Goal: Task Accomplishment & Management: Manage account settings

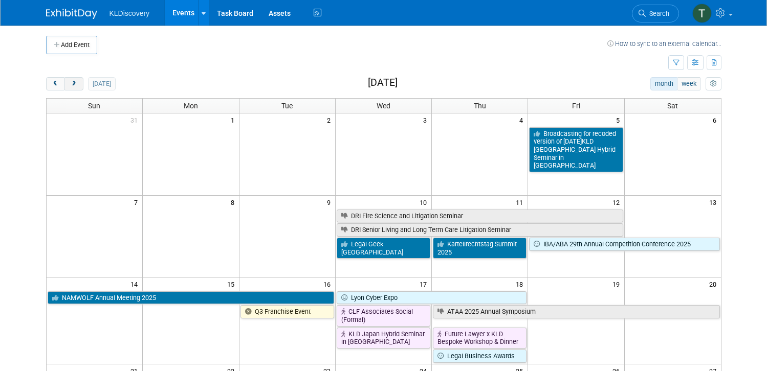
click at [70, 83] on span "next" at bounding box center [74, 84] width 8 height 7
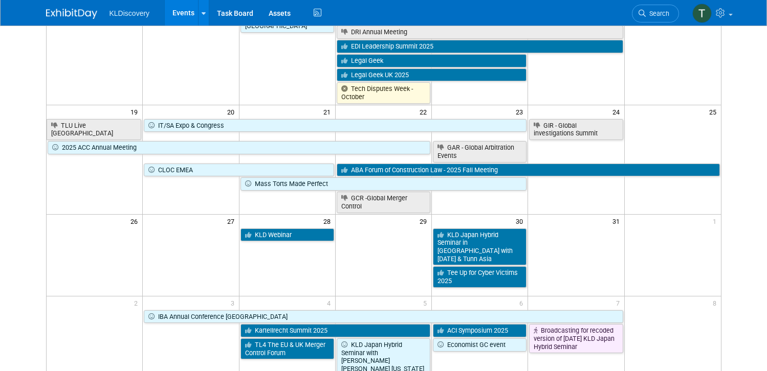
scroll to position [358, 0]
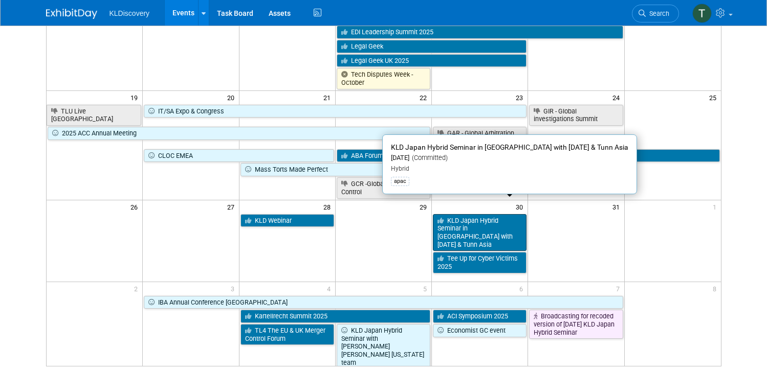
click at [479, 214] on link "KLD Japan Hybrid Seminar in [GEOGRAPHIC_DATA] with [DATE] & Tunn Asia" at bounding box center [480, 232] width 94 height 37
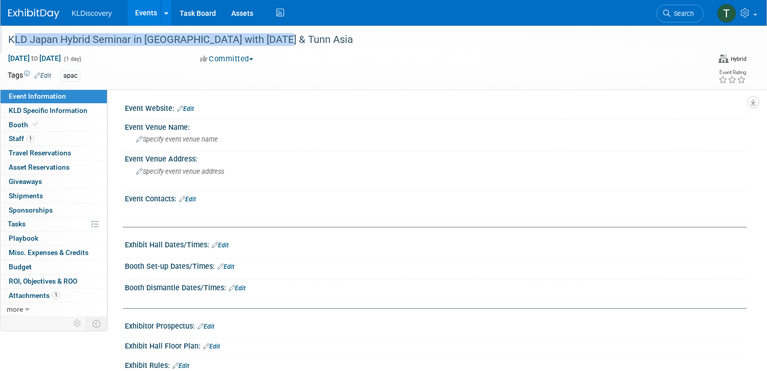
drag, startPoint x: 305, startPoint y: 40, endPoint x: 40, endPoint y: 41, distance: 265.1
click at [40, 41] on div "KLD Japan Hybrid Seminar in [GEOGRAPHIC_DATA] with [DATE] & Tunn Asia" at bounding box center [344, 40] width 679 height 18
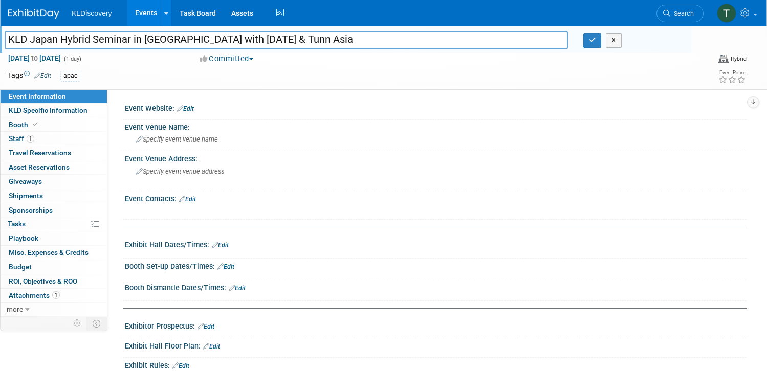
drag, startPoint x: 315, startPoint y: 37, endPoint x: 36, endPoint y: 45, distance: 279.0
click at [36, 45] on input "KLD Japan Hybrid Seminar in [GEOGRAPHIC_DATA] with [DATE] & Tunn Asia" at bounding box center [286, 40] width 563 height 18
click at [589, 43] on icon "button" at bounding box center [592, 40] width 7 height 7
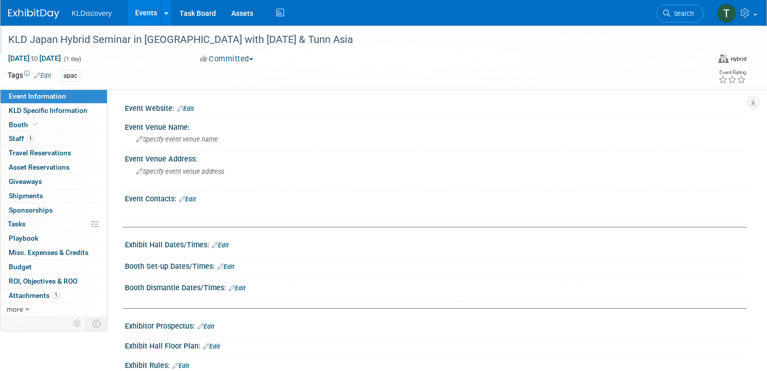
click at [165, 12] on link "Events" at bounding box center [145, 13] width 37 height 26
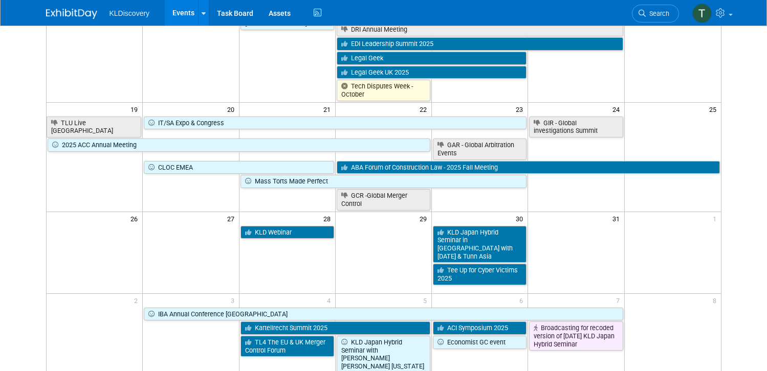
scroll to position [409, 0]
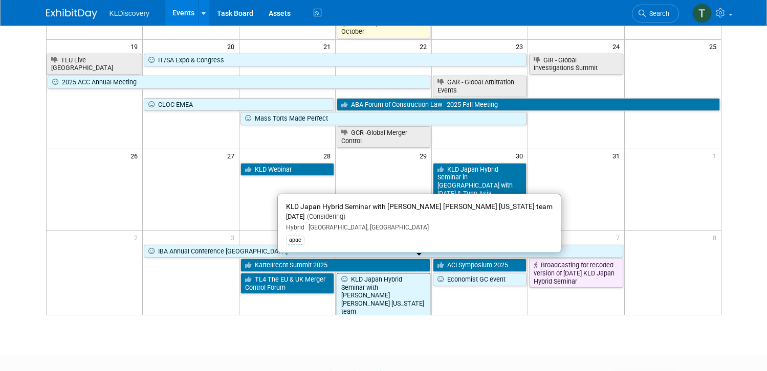
click at [392, 273] on link "KLD Japan Hybrid Seminar with [PERSON_NAME] [PERSON_NAME] [US_STATE] team" at bounding box center [384, 296] width 94 height 46
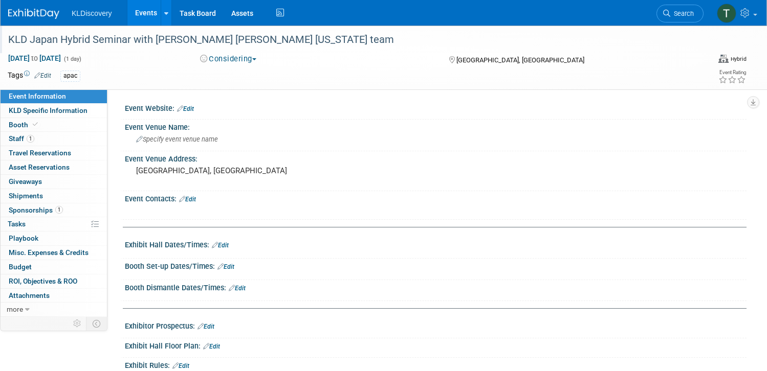
drag, startPoint x: 326, startPoint y: 42, endPoint x: 37, endPoint y: 39, distance: 289.1
click at [37, 39] on div "KLD Japan Hybrid Seminar with Greenbarg Traurig Texas team" at bounding box center [344, 40] width 679 height 18
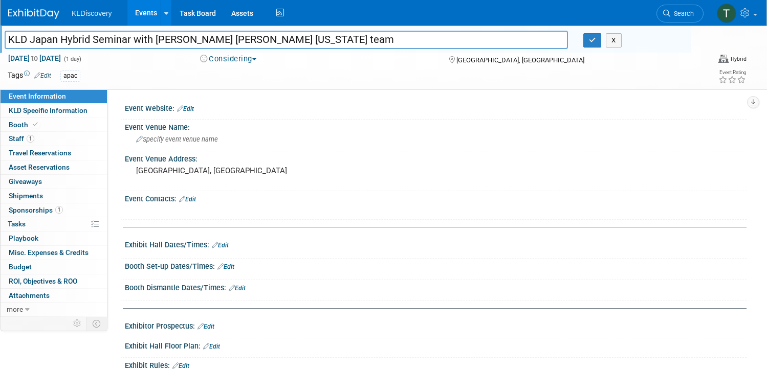
drag, startPoint x: 333, startPoint y: 41, endPoint x: 36, endPoint y: 41, distance: 296.8
click at [36, 41] on div "KLD Japan Hybrid Seminar with Greenbarg Traurig Texas team" at bounding box center [286, 40] width 579 height 15
drag, startPoint x: 333, startPoint y: 39, endPoint x: 10, endPoint y: 32, distance: 322.4
click at [10, 32] on div "KLD Japan Hybrid Seminar with Greenbarg Traurig Texas team KLD Japan Hybrid Sem…" at bounding box center [383, 58] width 767 height 64
type input "KLD Japan Hybrid Seminar with [PERSON_NAME] [PERSON_NAME] [US_STATE] team"
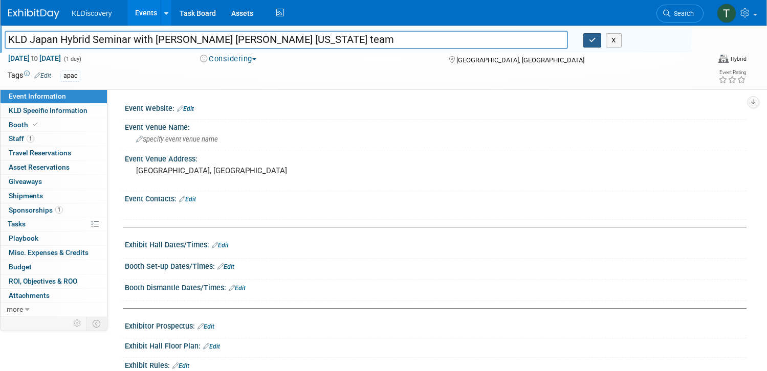
click at [589, 39] on icon "button" at bounding box center [592, 40] width 7 height 7
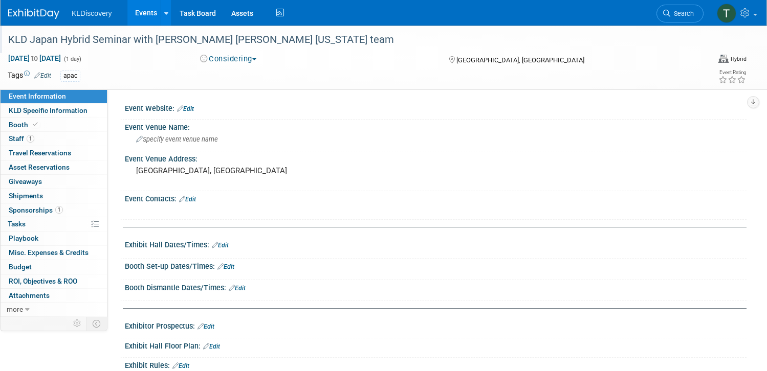
click at [165, 11] on link "Events" at bounding box center [145, 13] width 37 height 26
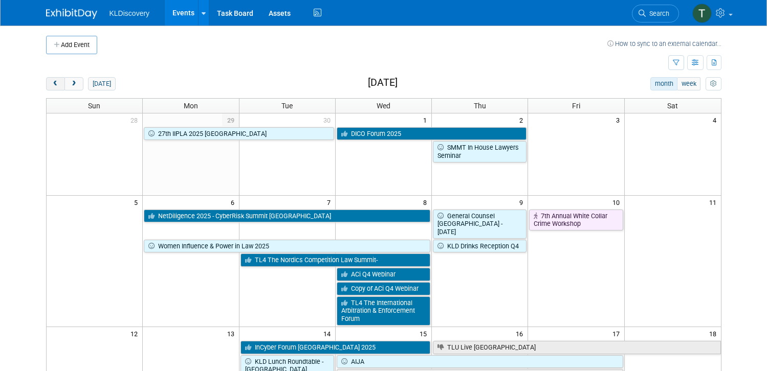
click at [52, 83] on span "prev" at bounding box center [56, 84] width 8 height 7
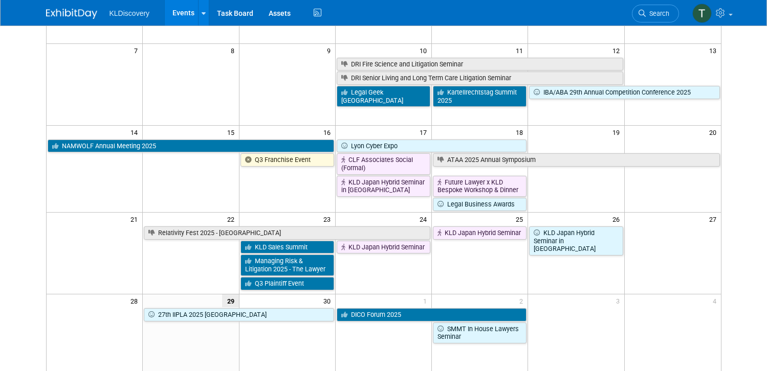
scroll to position [154, 0]
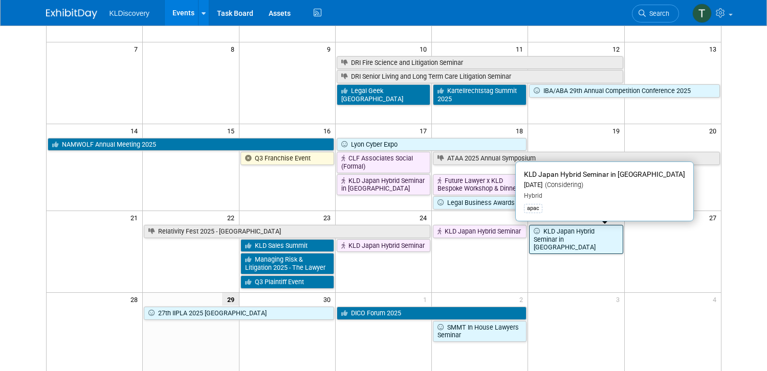
click at [585, 238] on link "KLD Japan Hybrid Seminar in Tokyo" at bounding box center [576, 239] width 94 height 29
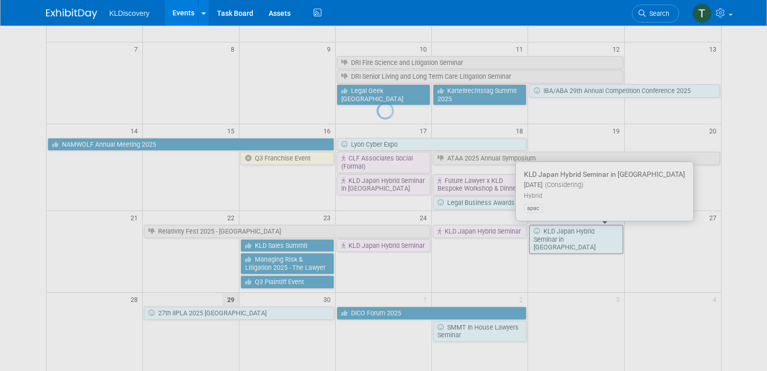
click at [391, 238] on div at bounding box center [384, 185] width 14 height 371
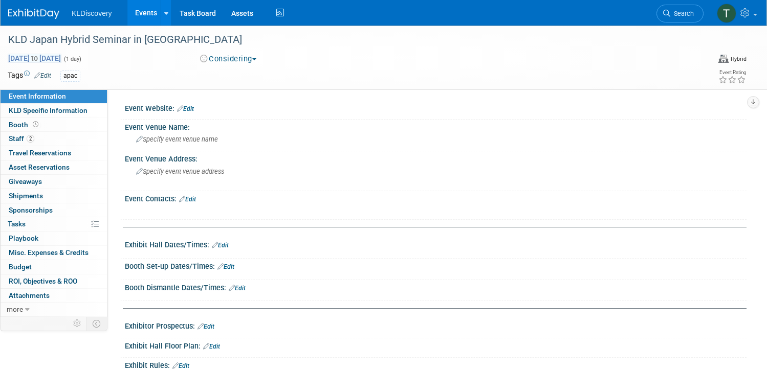
click at [61, 58] on span "Sep 26, 2025 to Sep 26, 2025" at bounding box center [35, 58] width 54 height 9
type input "Sep 26, 2025"
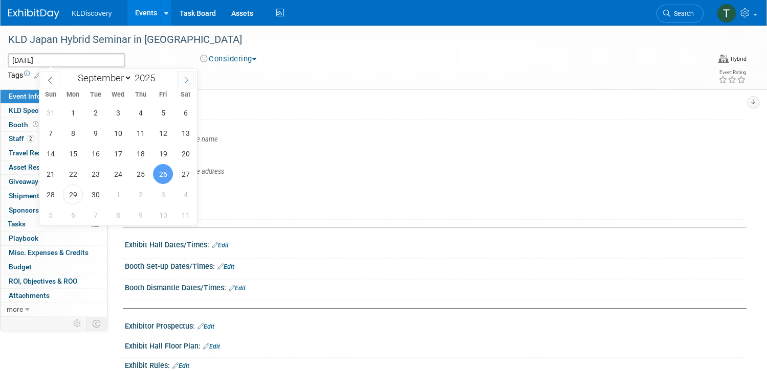
click at [186, 75] on span at bounding box center [186, 79] width 18 height 17
select select "10"
click at [157, 193] on span "28" at bounding box center [163, 195] width 20 height 20
type input "Nov 28, 2025"
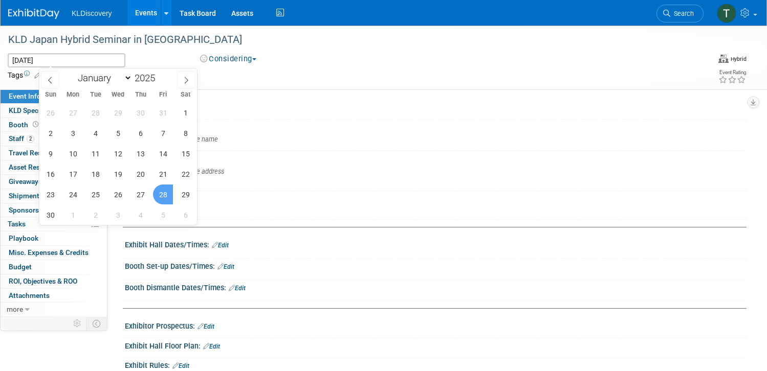
click at [161, 195] on span "28" at bounding box center [163, 195] width 20 height 20
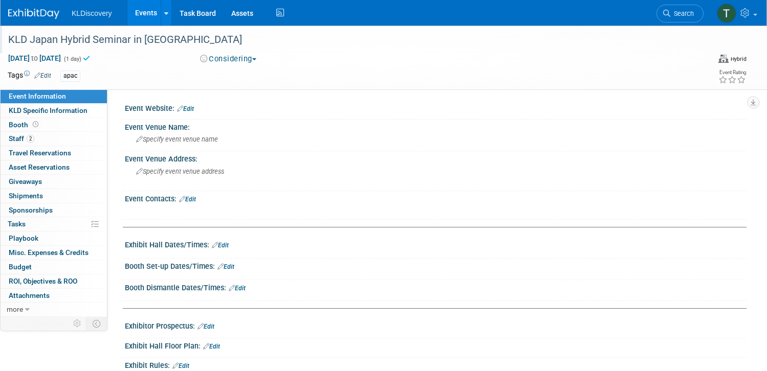
click at [206, 35] on div "KLD Japan Hybrid Seminar in Tokyo" at bounding box center [344, 40] width 679 height 18
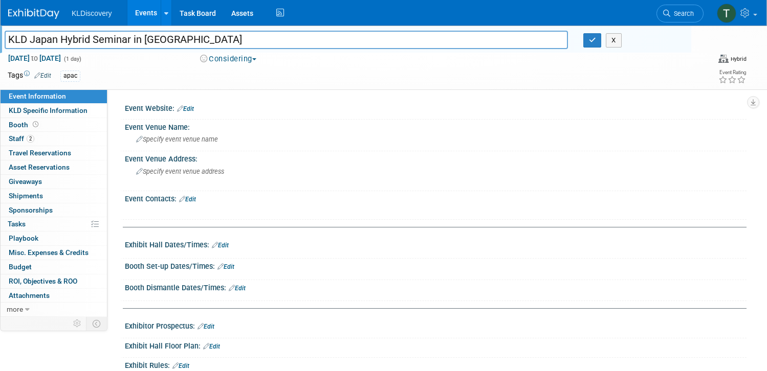
drag, startPoint x: 209, startPoint y: 38, endPoint x: 82, endPoint y: 38, distance: 126.4
click at [26, 36] on div "KLD Japan Hybrid Seminar in Tokyo KLD Japan Hybrid Seminar in Tokyo X Nov 28, 2…" at bounding box center [383, 58] width 767 height 64
paste input "Seminar with Nishimura & Asahi"
type input "KLD Japan Seminar with [PERSON_NAME] & Asahi"
click at [589, 41] on icon "button" at bounding box center [592, 40] width 7 height 7
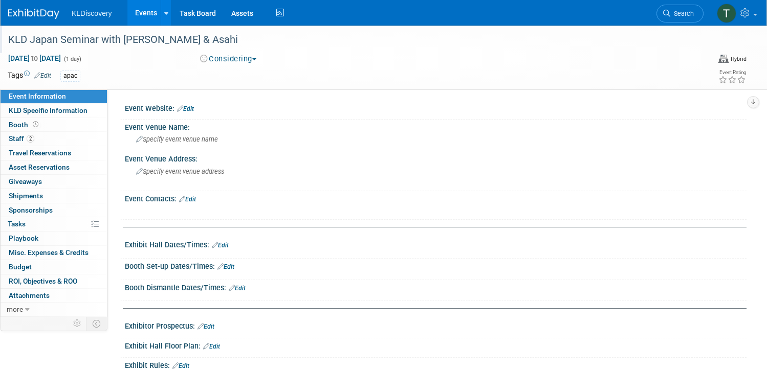
click at [165, 18] on link "Events" at bounding box center [145, 13] width 37 height 26
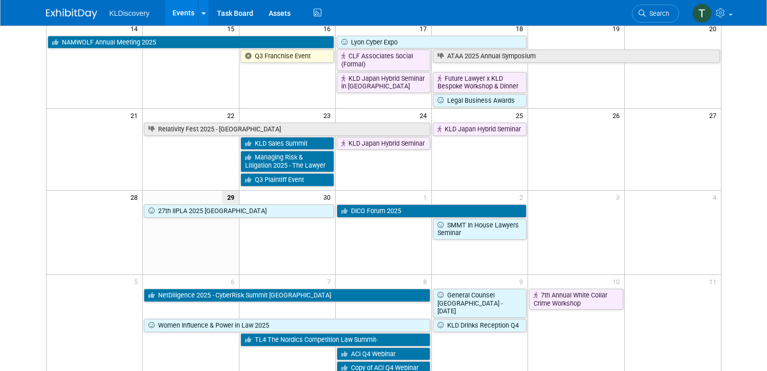
scroll to position [307, 0]
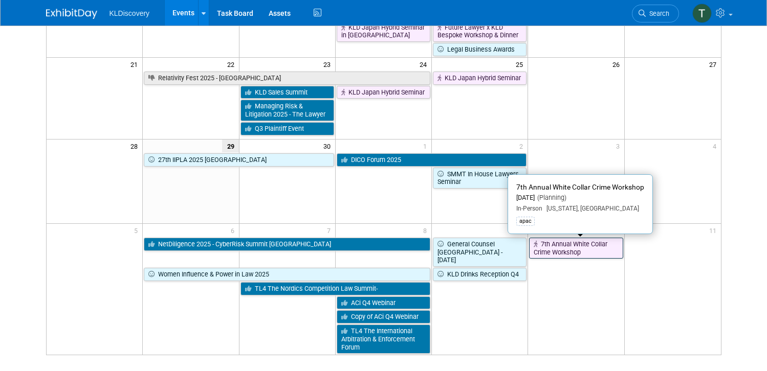
click at [575, 248] on link "7th Annual White Collar Crime Workshop" at bounding box center [576, 248] width 94 height 21
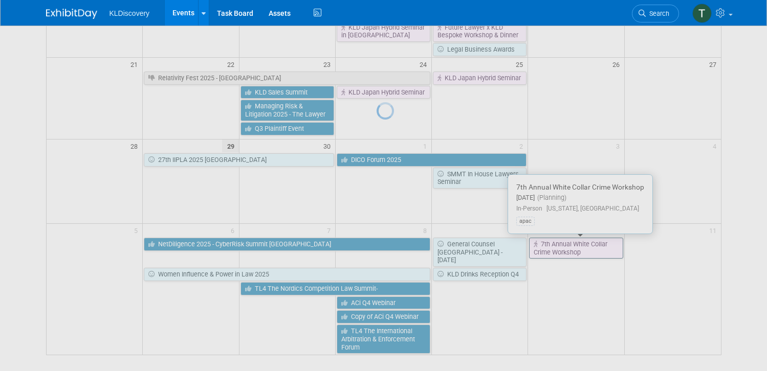
click at [391, 248] on div at bounding box center [384, 185] width 14 height 371
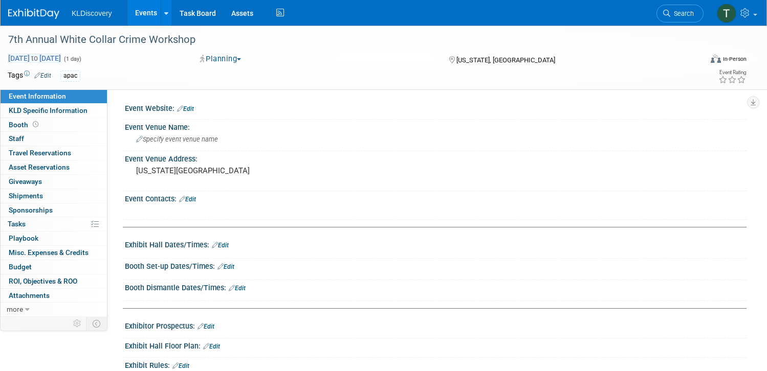
click at [39, 58] on span "to" at bounding box center [35, 58] width 10 height 8
type input "[DATE]"
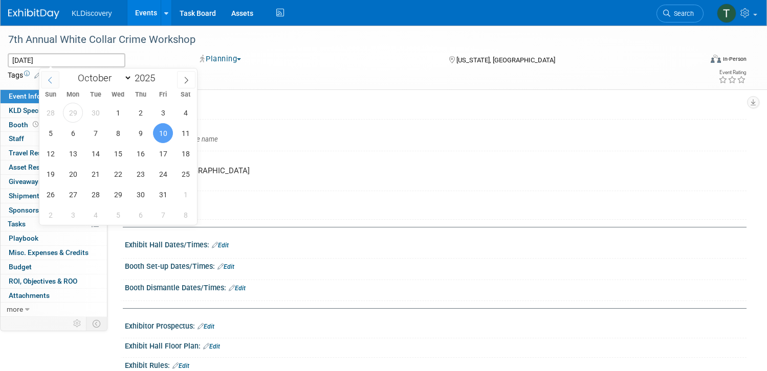
click at [48, 78] on icon at bounding box center [50, 80] width 7 height 7
select select "7"
click at [159, 150] on span "15" at bounding box center [163, 154] width 20 height 20
type input "Aug 15, 2025"
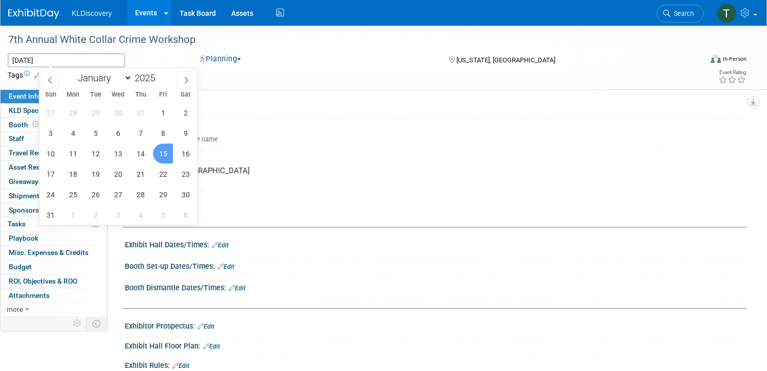
click at [161, 153] on span "15" at bounding box center [163, 154] width 20 height 20
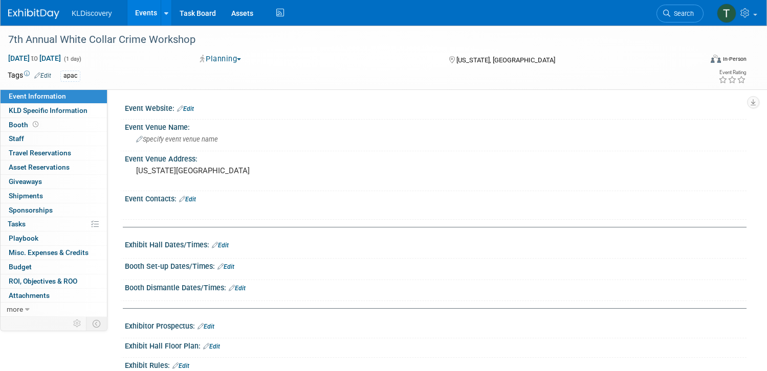
click at [237, 60] on button "Planning" at bounding box center [220, 59] width 49 height 11
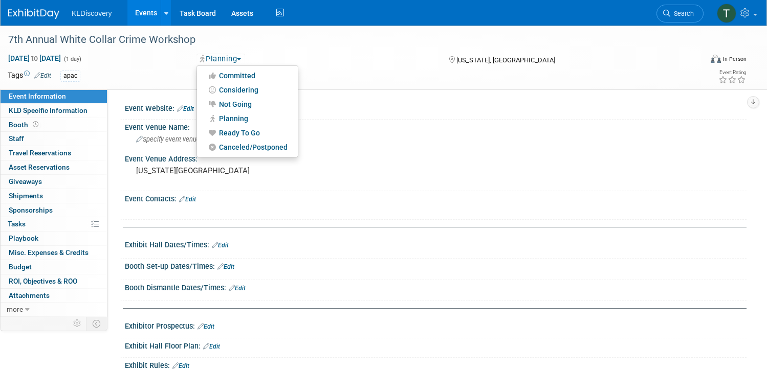
click at [350, 61] on div "Planning Committed Considering Not Going Planning Ready To Go Canceled/Postponed" at bounding box center [314, 59] width 236 height 11
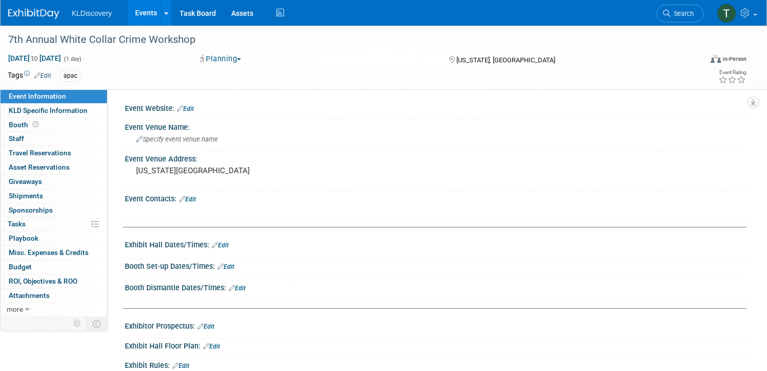
click at [165, 12] on link "Events" at bounding box center [145, 13] width 37 height 26
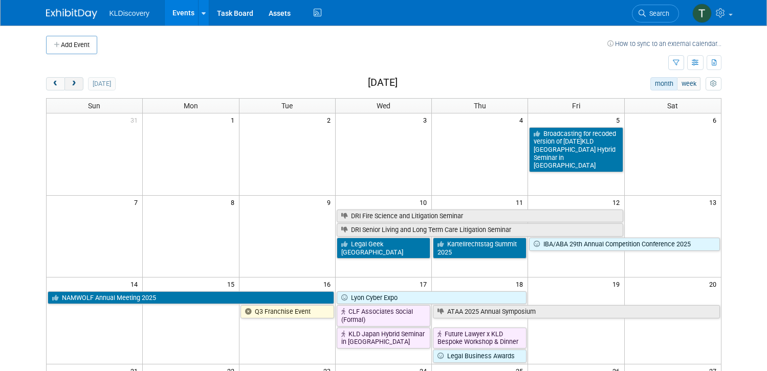
click at [70, 84] on span "next" at bounding box center [74, 84] width 8 height 7
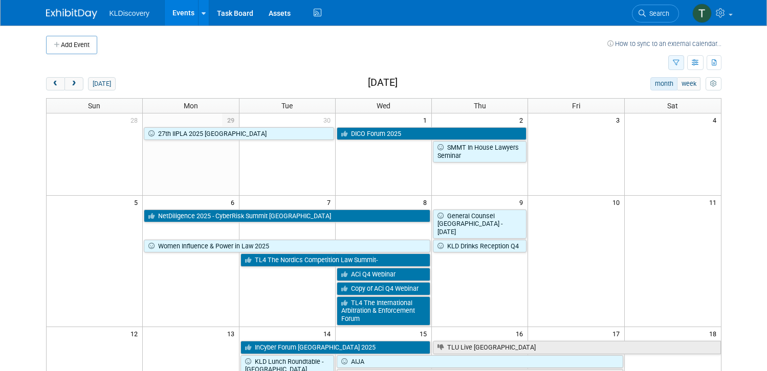
click at [680, 64] on icon "button" at bounding box center [676, 63] width 7 height 7
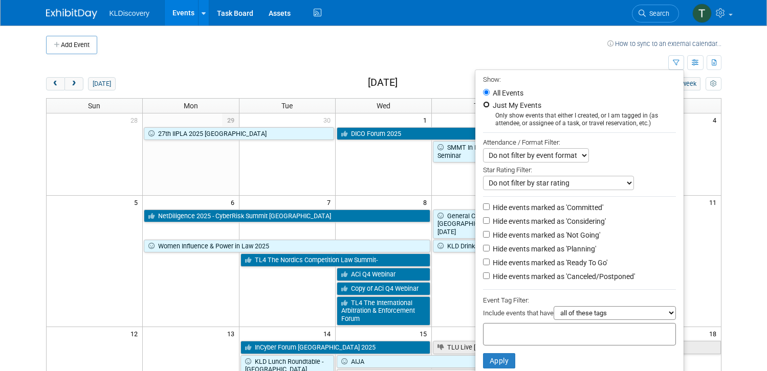
click at [487, 104] on input "Just My Events" at bounding box center [486, 104] width 7 height 7
radio input "true"
click at [510, 364] on button "Apply" at bounding box center [499, 361] width 33 height 15
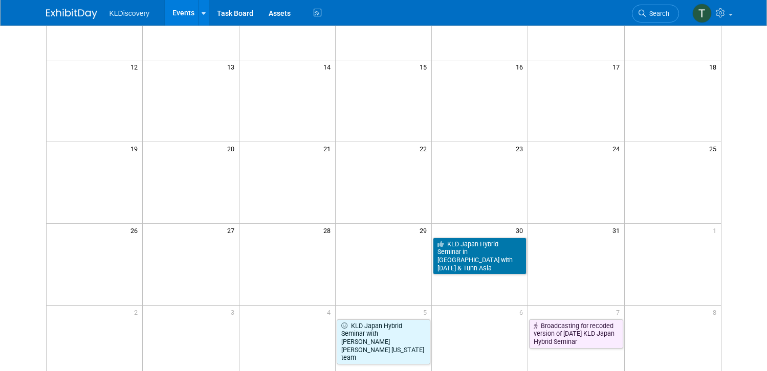
scroll to position [40, 0]
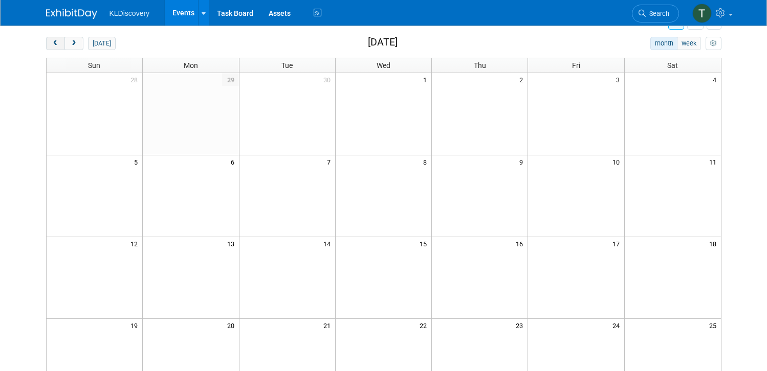
click at [52, 45] on span "prev" at bounding box center [56, 43] width 8 height 7
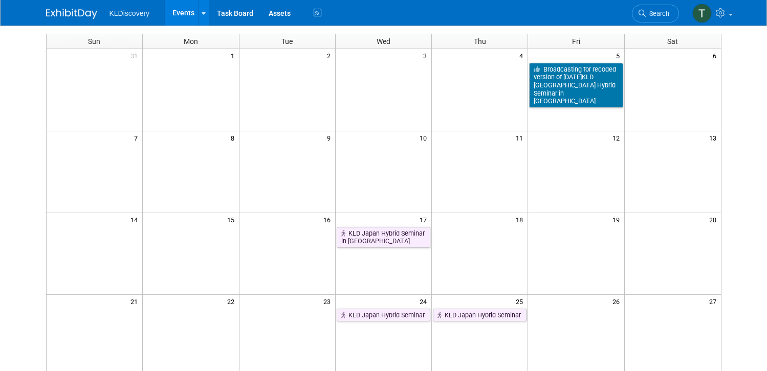
scroll to position [0, 0]
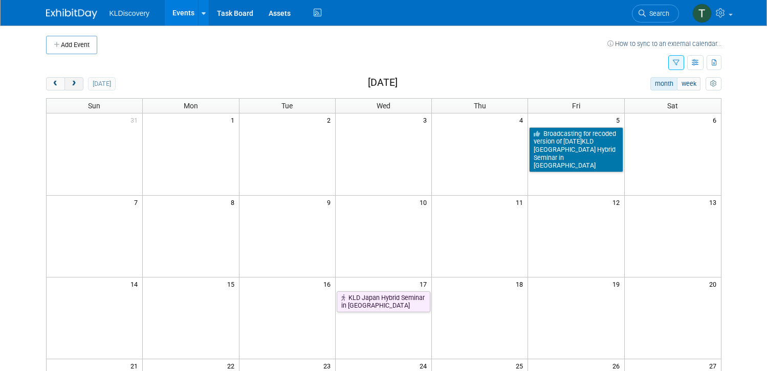
click at [72, 88] on button "next" at bounding box center [73, 83] width 19 height 13
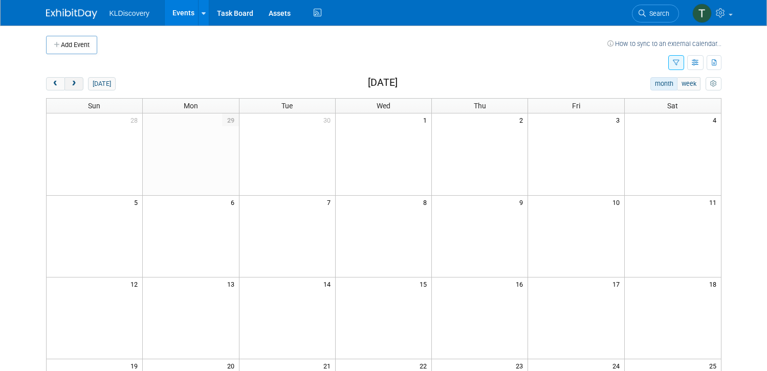
click at [71, 88] on button "next" at bounding box center [73, 83] width 19 height 13
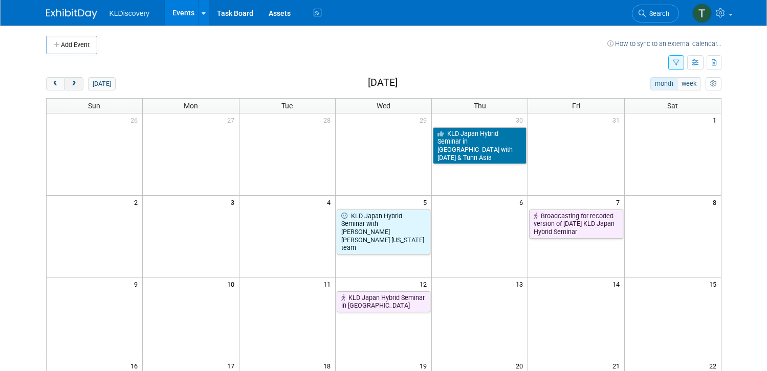
click at [71, 88] on button "next" at bounding box center [73, 83] width 19 height 13
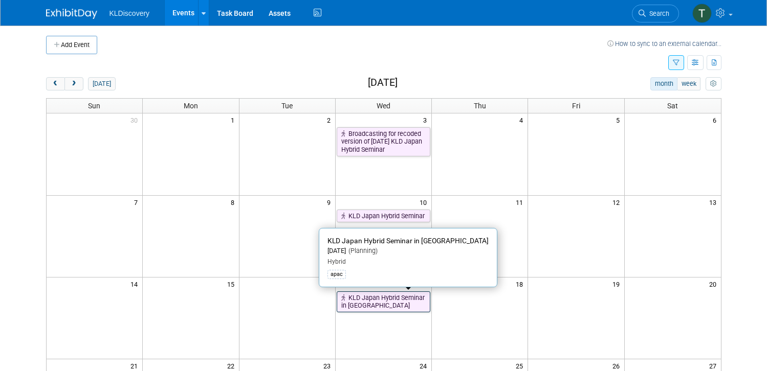
click at [390, 300] on link "KLD Japan Hybrid Seminar in [GEOGRAPHIC_DATA]" at bounding box center [384, 302] width 94 height 21
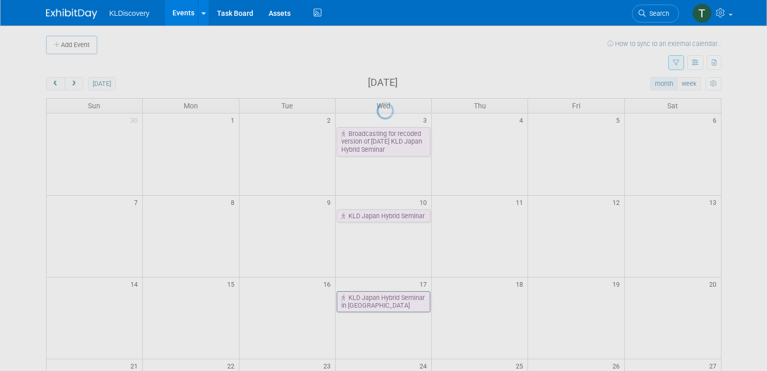
click at [390, 300] on div at bounding box center [384, 185] width 14 height 371
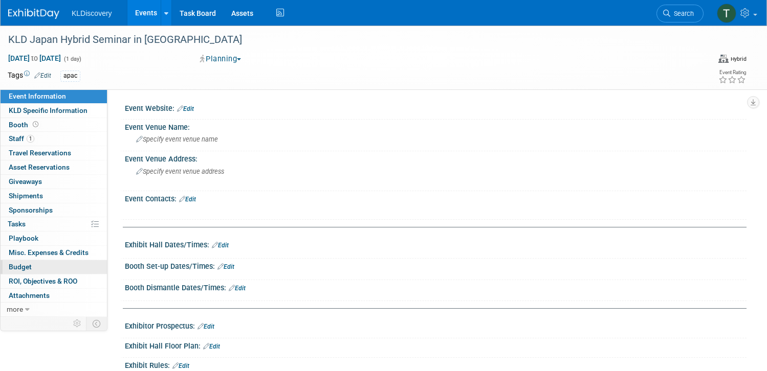
click at [32, 265] on span "Budget" at bounding box center [20, 267] width 23 height 8
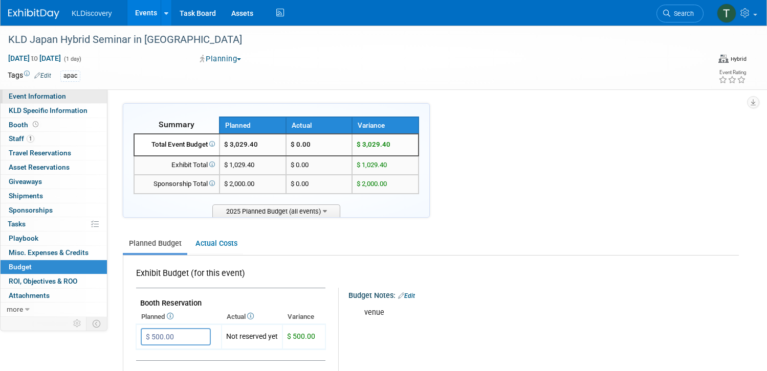
click at [66, 96] on span "Event Information" at bounding box center [37, 96] width 57 height 8
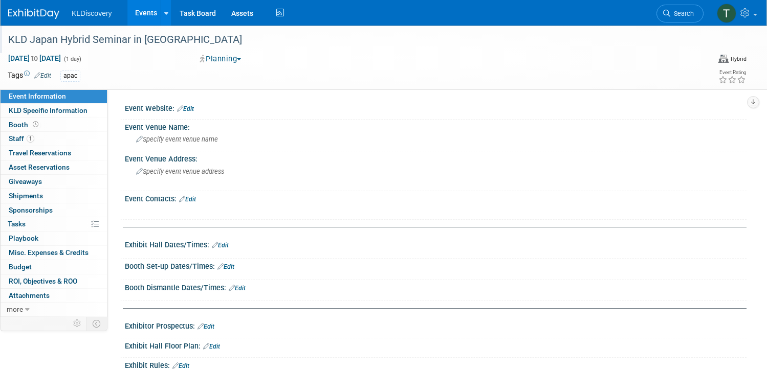
click at [105, 39] on div "KLD Japan Hybrid Seminar in [GEOGRAPHIC_DATA]" at bounding box center [344, 40] width 679 height 18
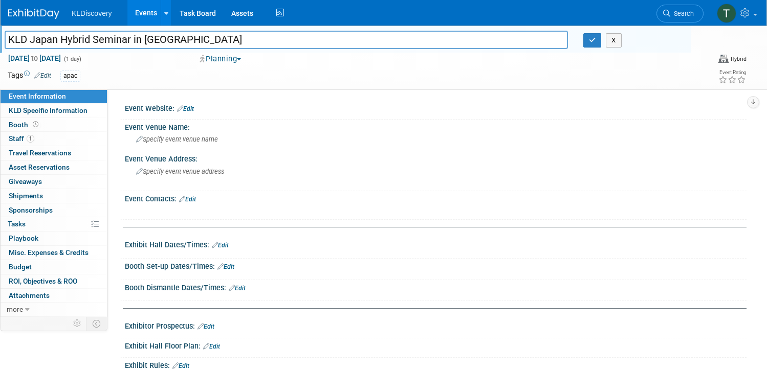
drag, startPoint x: 226, startPoint y: 39, endPoint x: 69, endPoint y: 39, distance: 156.6
click at [0, 28] on html "KLDiscovery Events Add Event Bulk Upload Events Shareable Event Boards Recently…" at bounding box center [383, 185] width 767 height 371
paste input "Seminar with GT Tokyo team"
type input "KLD Japan Seminar with GT Tokyo team"
click at [240, 57] on button "Planning" at bounding box center [220, 59] width 49 height 11
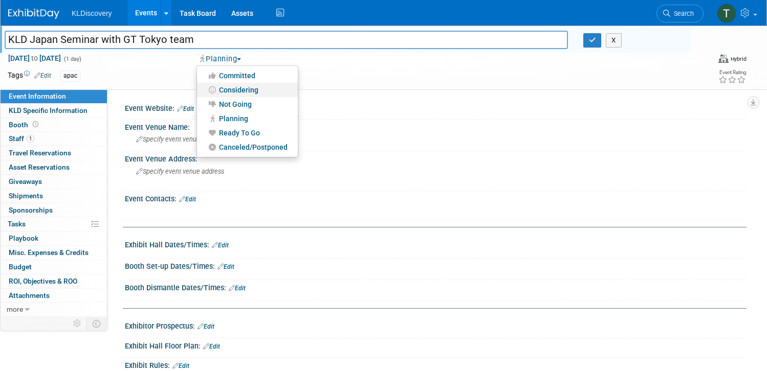
click at [254, 91] on link "Considering" at bounding box center [247, 90] width 101 height 14
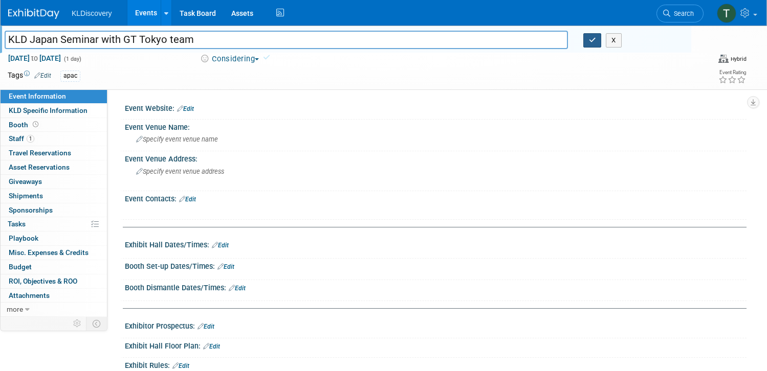
click at [589, 38] on icon "button" at bounding box center [592, 40] width 7 height 7
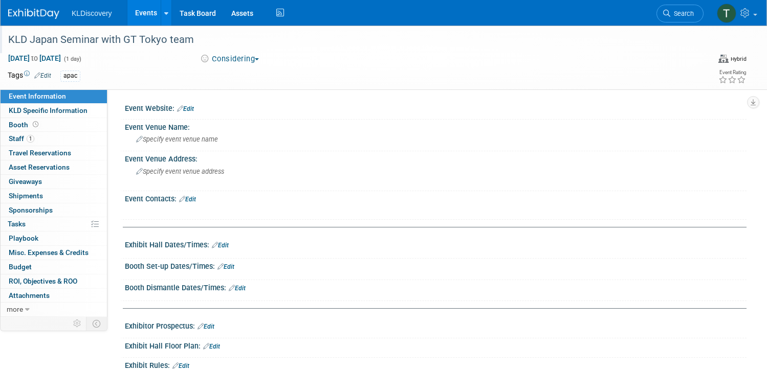
click at [165, 14] on link "Events" at bounding box center [145, 13] width 37 height 26
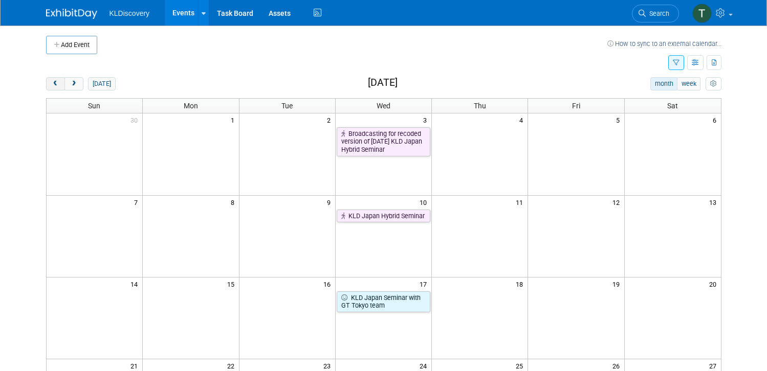
click at [52, 82] on span "prev" at bounding box center [56, 84] width 8 height 7
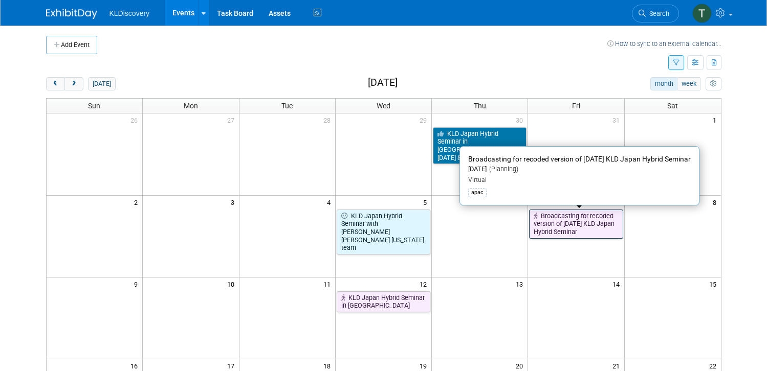
click at [598, 229] on link "Broadcasting for recoded version of [DATE] KLD Japan Hybrid Seminar" at bounding box center [576, 224] width 94 height 29
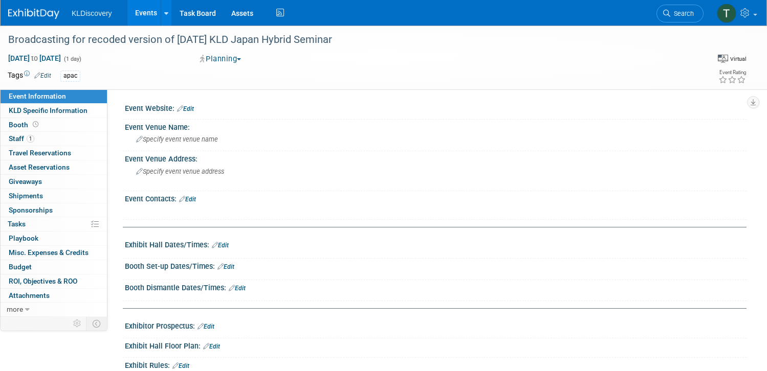
click at [242, 59] on button "Planning" at bounding box center [220, 59] width 49 height 11
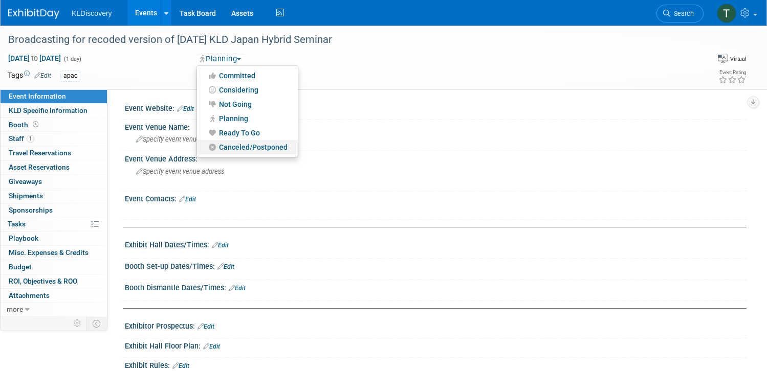
click at [279, 145] on link "Canceled/Postponed" at bounding box center [247, 147] width 101 height 14
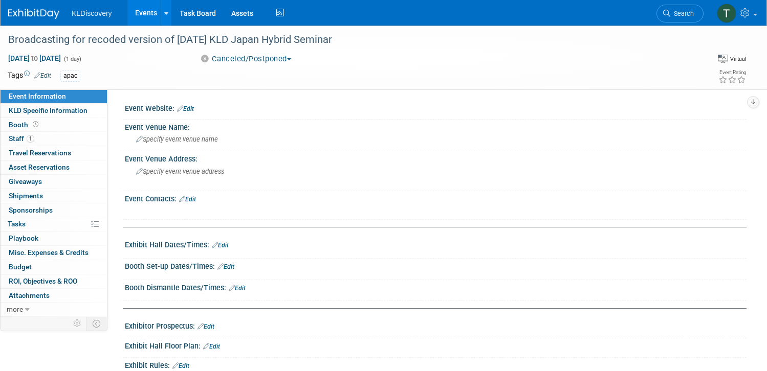
click at [165, 12] on link "Events" at bounding box center [145, 13] width 37 height 26
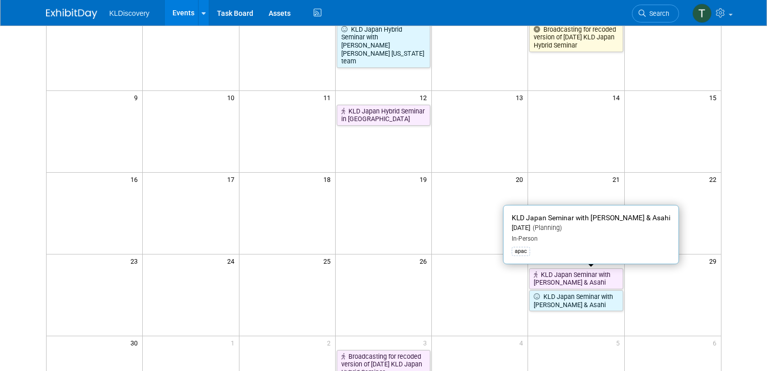
scroll to position [205, 0]
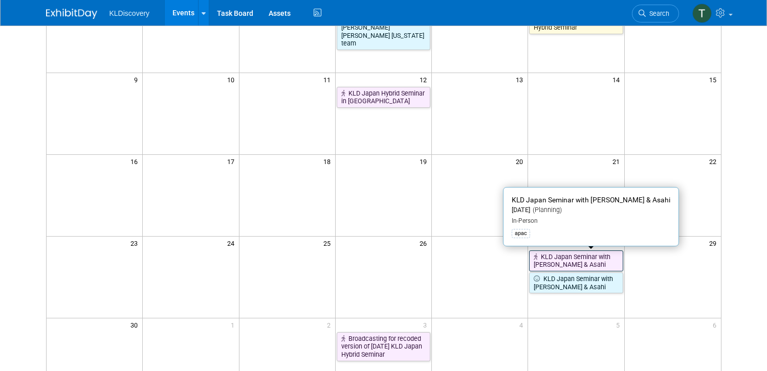
click at [578, 258] on link "KLD Japan Seminar with [PERSON_NAME] & Asahi" at bounding box center [576, 261] width 94 height 21
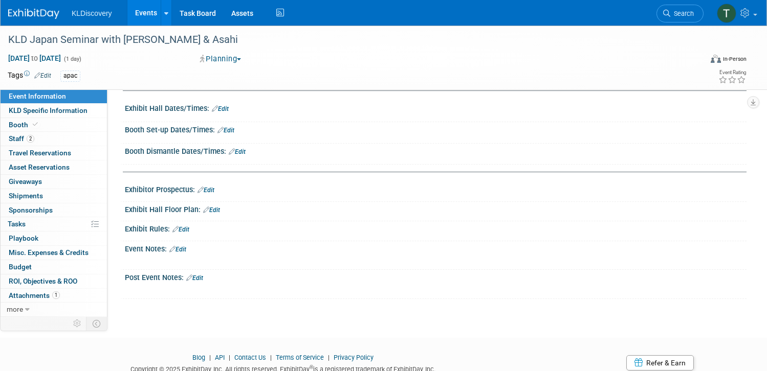
scroll to position [174, 0]
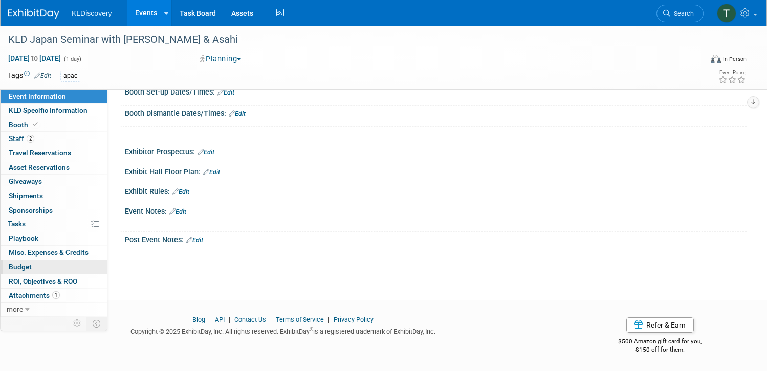
click at [71, 268] on link "Budget" at bounding box center [54, 267] width 106 height 14
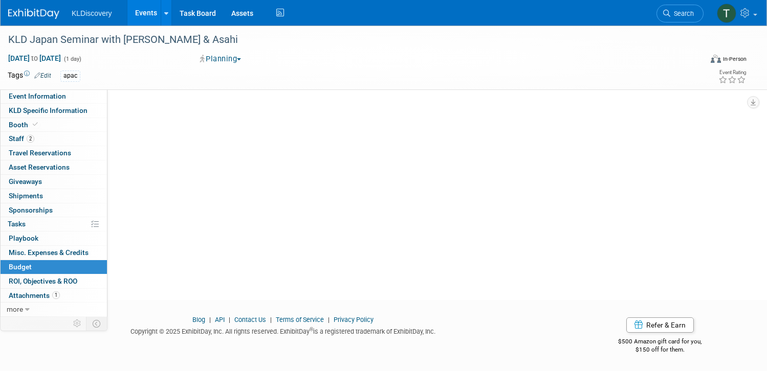
scroll to position [0, 0]
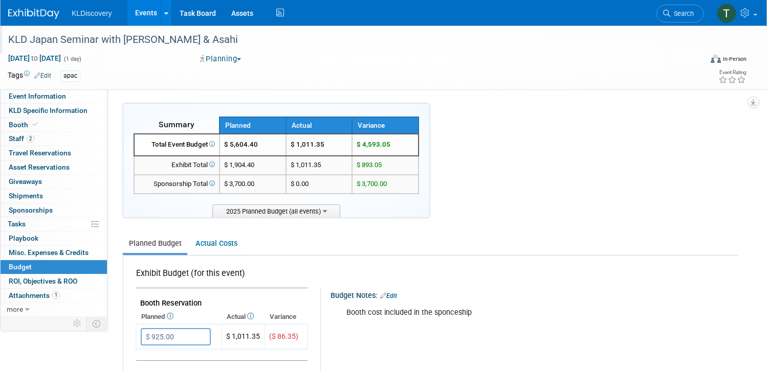
click at [164, 35] on div "KLD Japan Seminar with [PERSON_NAME] & Asahi" at bounding box center [344, 40] width 679 height 18
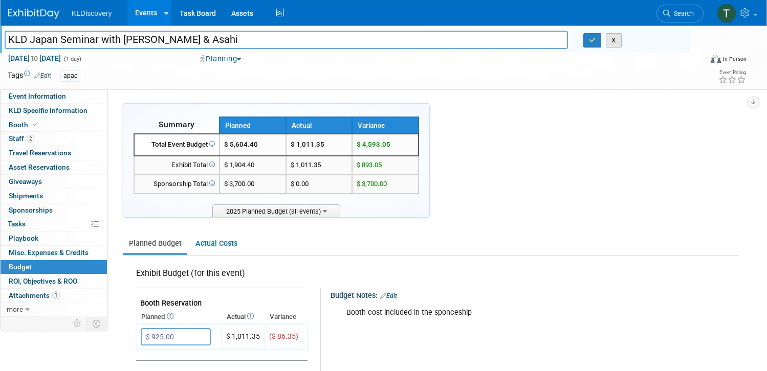
click at [606, 41] on button "X" at bounding box center [614, 40] width 16 height 14
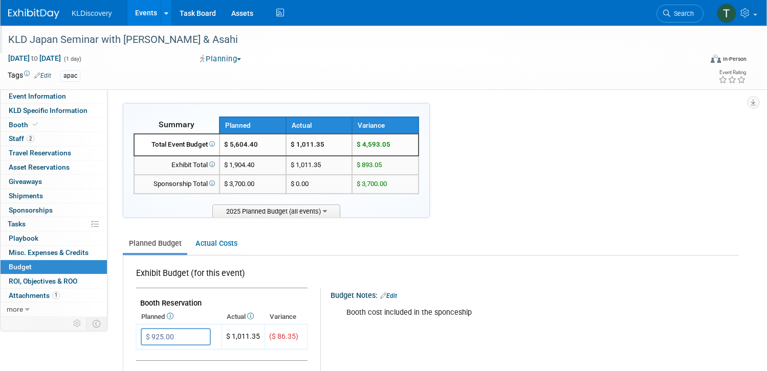
click at [165, 13] on link "Events" at bounding box center [145, 13] width 37 height 26
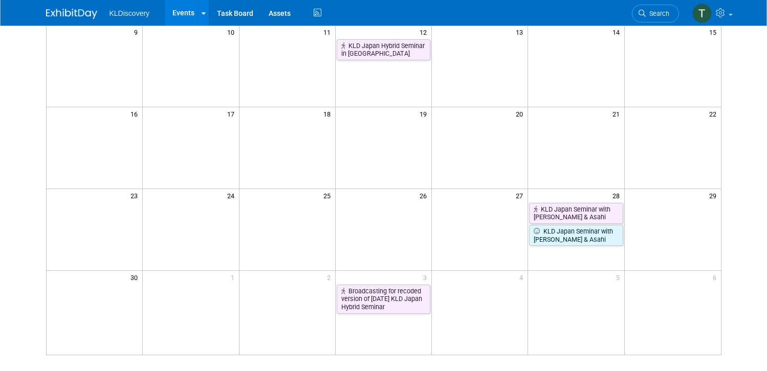
scroll to position [256, 0]
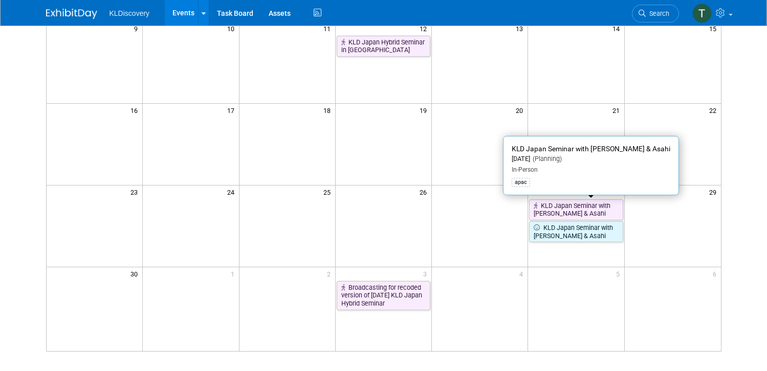
drag, startPoint x: 578, startPoint y: 213, endPoint x: 570, endPoint y: 210, distance: 8.9
click at [570, 210] on link "KLD Japan Seminar with [PERSON_NAME] & Asahi" at bounding box center [576, 210] width 94 height 21
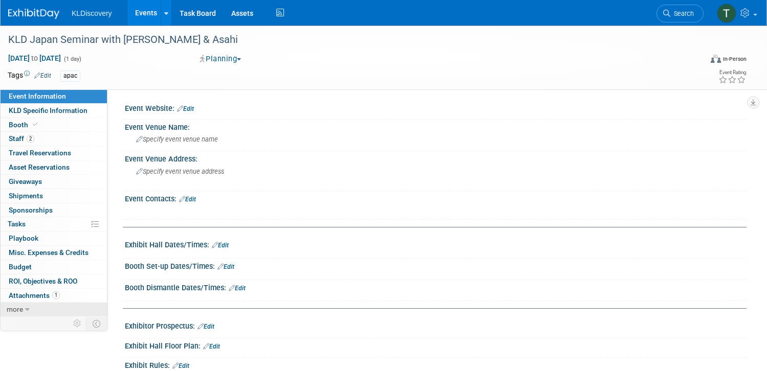
click at [23, 308] on span "more" at bounding box center [15, 309] width 16 height 8
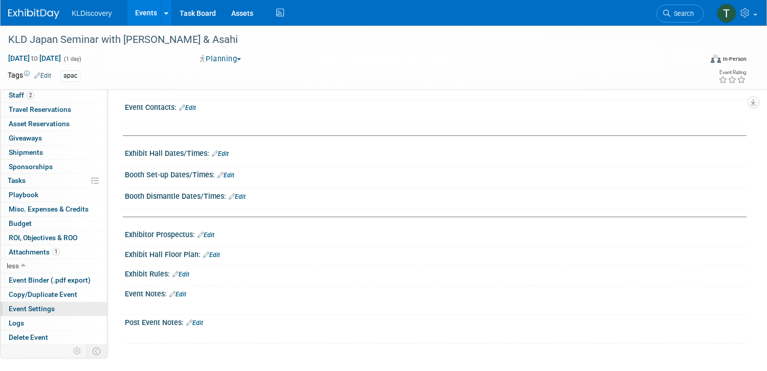
scroll to position [102, 0]
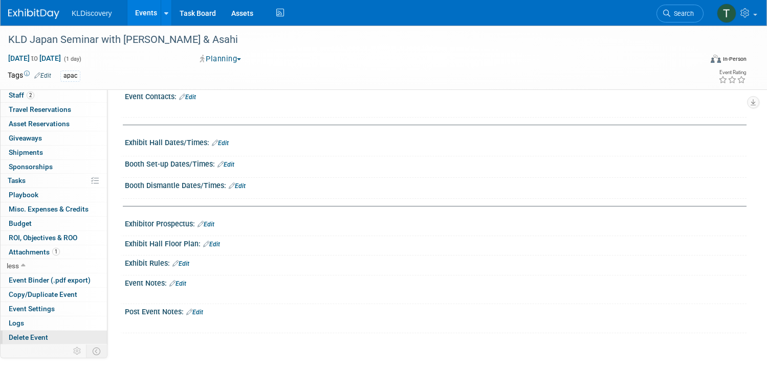
click at [48, 339] on span "Delete Event" at bounding box center [28, 338] width 39 height 8
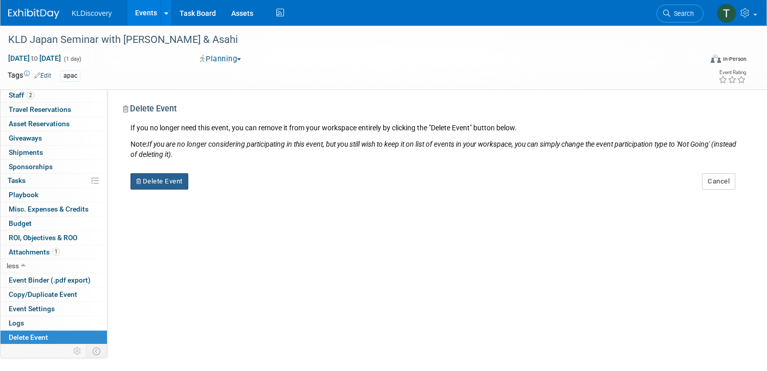
click at [188, 179] on button "Delete Event" at bounding box center [159, 181] width 58 height 16
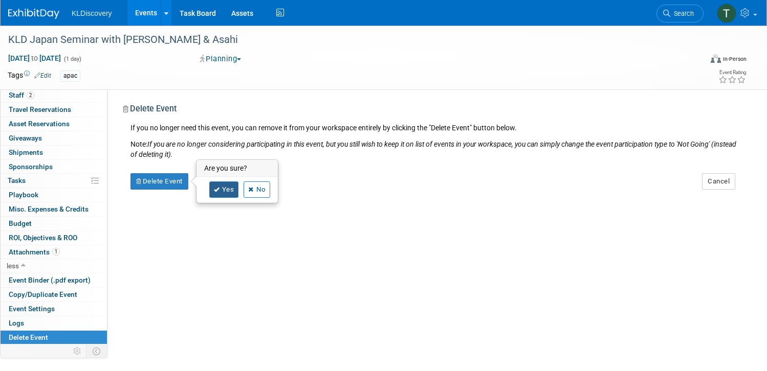
click at [239, 190] on link "Yes" at bounding box center [224, 190] width 30 height 16
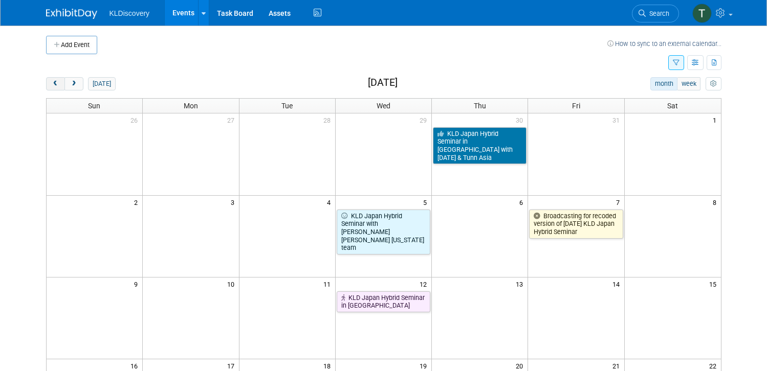
click at [52, 82] on span "prev" at bounding box center [56, 84] width 8 height 7
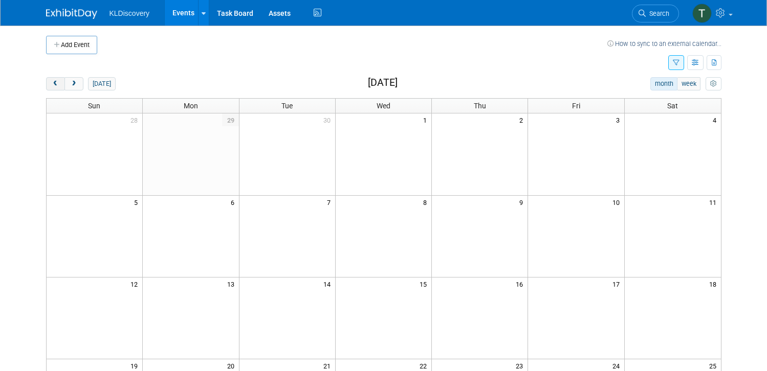
click at [52, 82] on span "prev" at bounding box center [56, 84] width 8 height 7
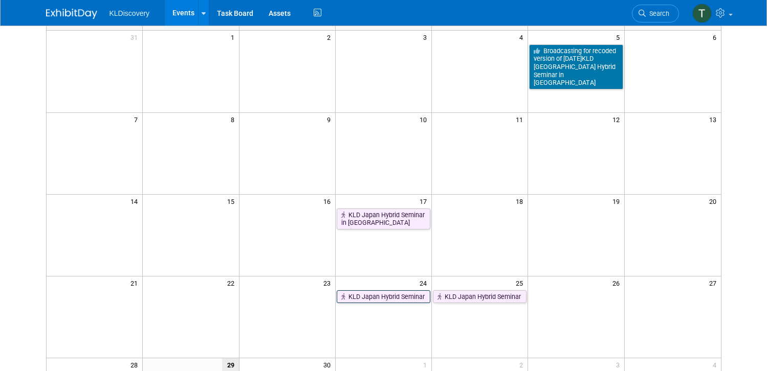
scroll to position [102, 0]
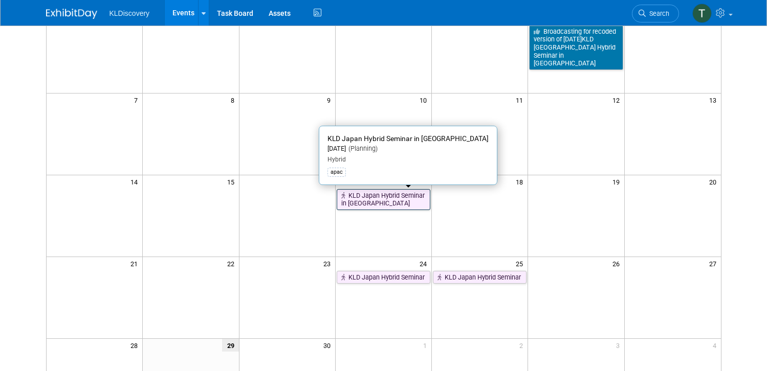
drag, startPoint x: 385, startPoint y: 201, endPoint x: 373, endPoint y: 199, distance: 12.5
click at [373, 199] on link "KLD Japan Hybrid Seminar in Tokyo" at bounding box center [384, 199] width 94 height 21
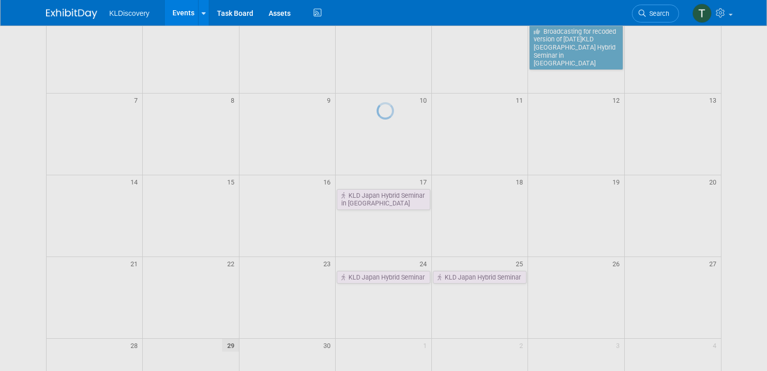
click at [377, 199] on div at bounding box center [384, 185] width 14 height 371
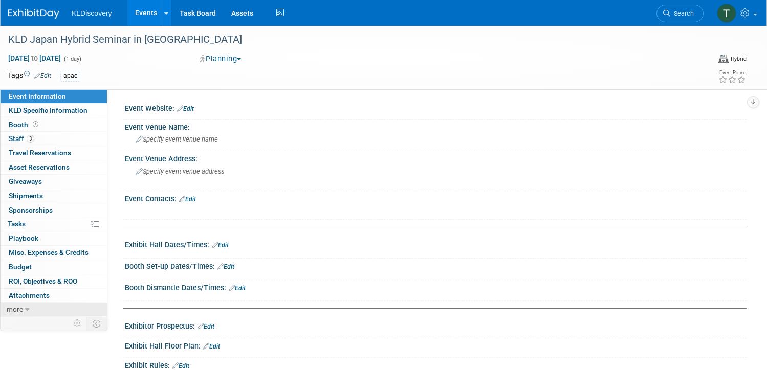
click at [89, 306] on link "more" at bounding box center [54, 310] width 106 height 14
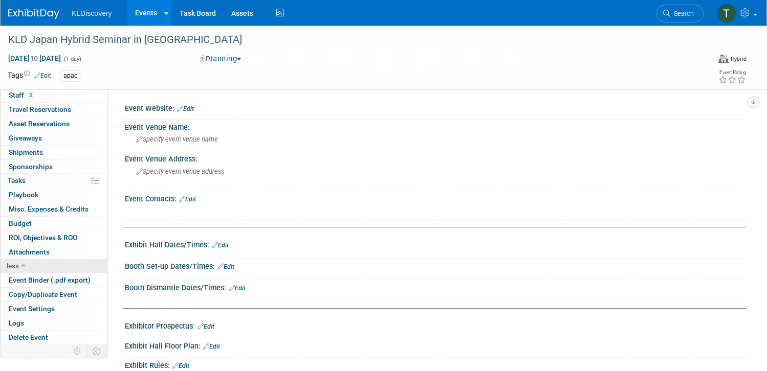
scroll to position [51, 0]
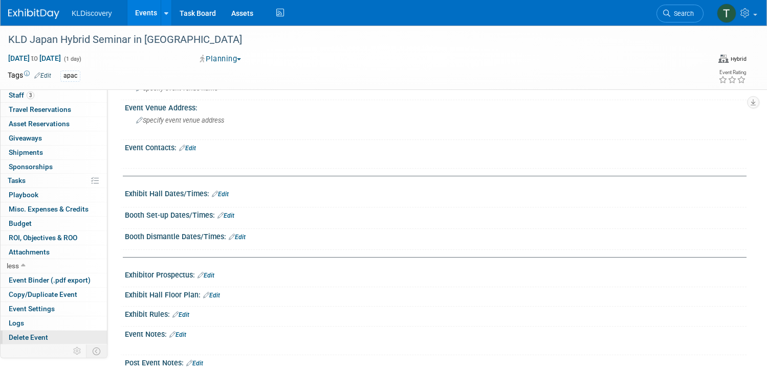
click at [48, 338] on span "Delete Event" at bounding box center [28, 338] width 39 height 8
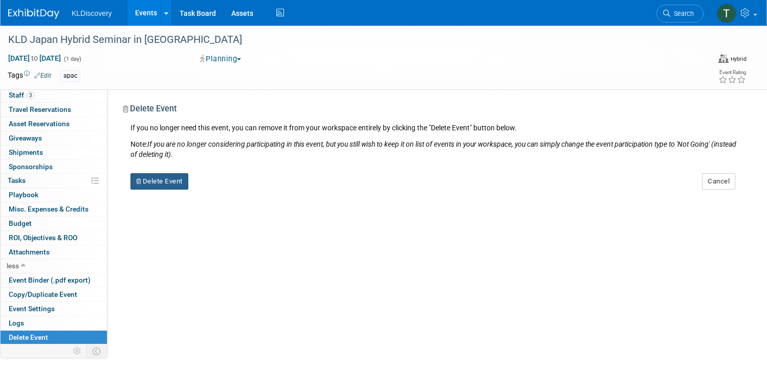
click at [188, 182] on button "Delete Event" at bounding box center [159, 181] width 58 height 16
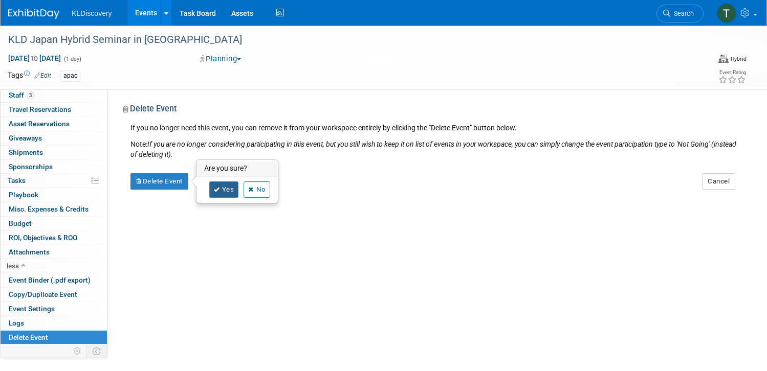
click at [239, 191] on link "Yes" at bounding box center [224, 190] width 30 height 16
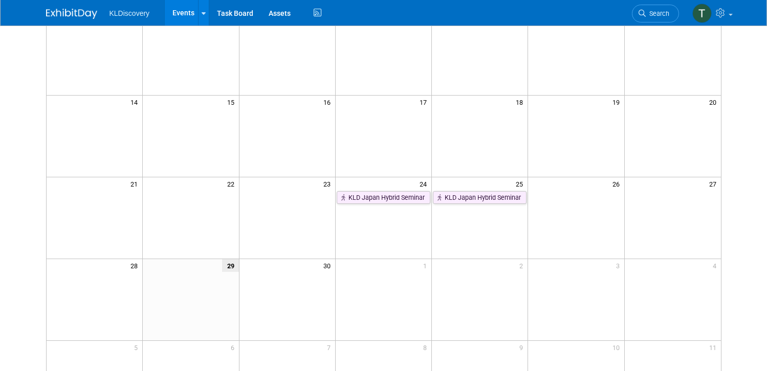
scroll to position [205, 0]
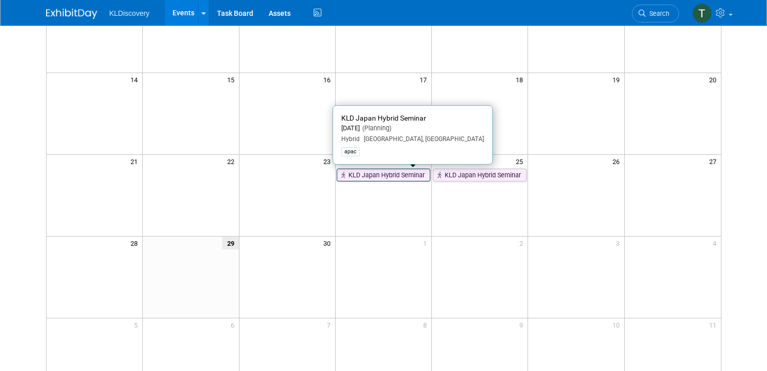
click at [384, 176] on link "KLD Japan Hybrid Seminar" at bounding box center [384, 175] width 94 height 13
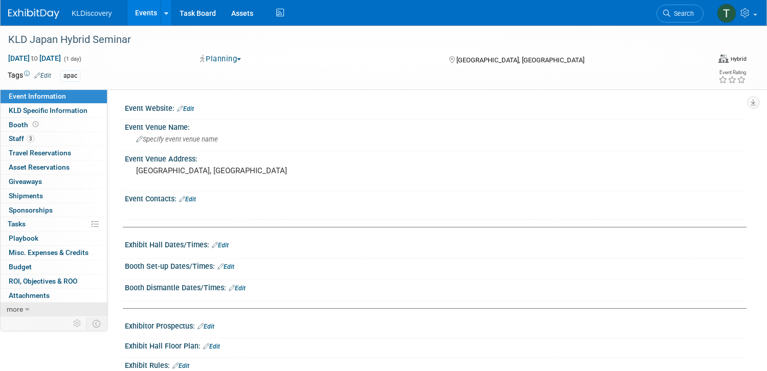
click at [30, 307] on icon at bounding box center [27, 310] width 5 height 7
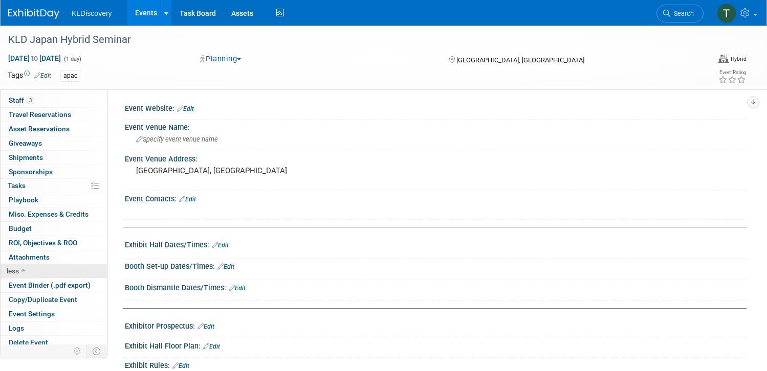
scroll to position [43, 0]
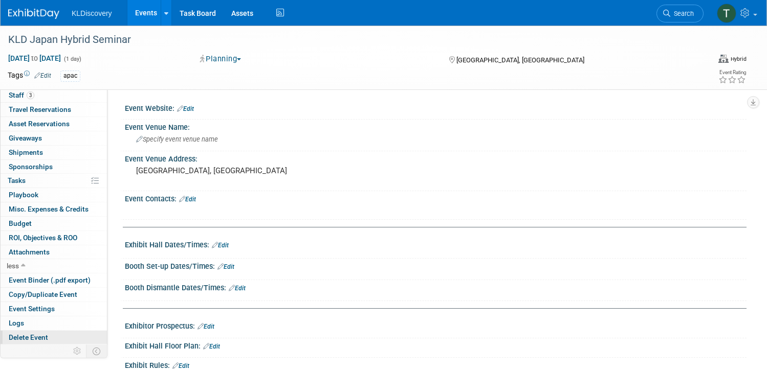
click at [48, 339] on span "Delete Event" at bounding box center [28, 338] width 39 height 8
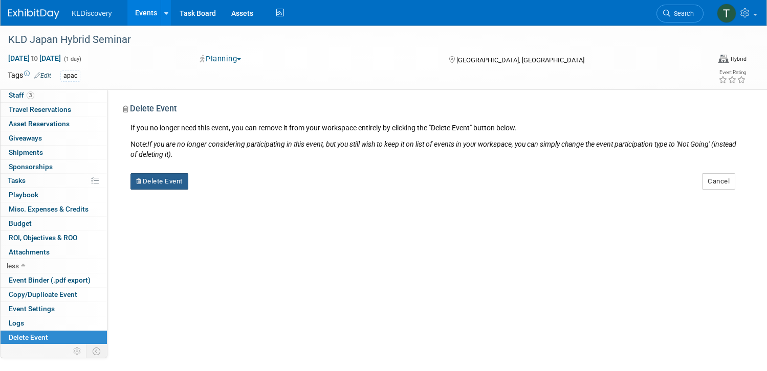
click at [188, 187] on button "Delete Event" at bounding box center [159, 181] width 58 height 16
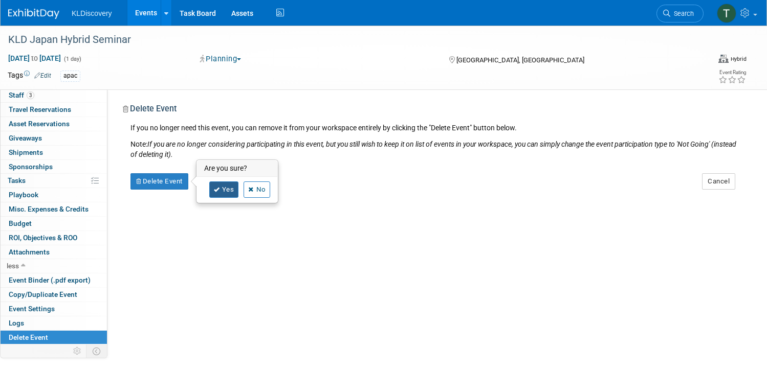
drag, startPoint x: 263, startPoint y: 190, endPoint x: 300, endPoint y: 191, distance: 36.8
click at [239, 190] on link "Yes" at bounding box center [224, 190] width 30 height 16
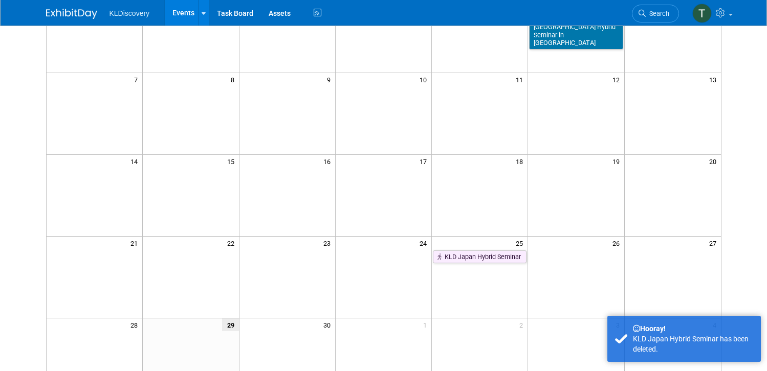
scroll to position [154, 0]
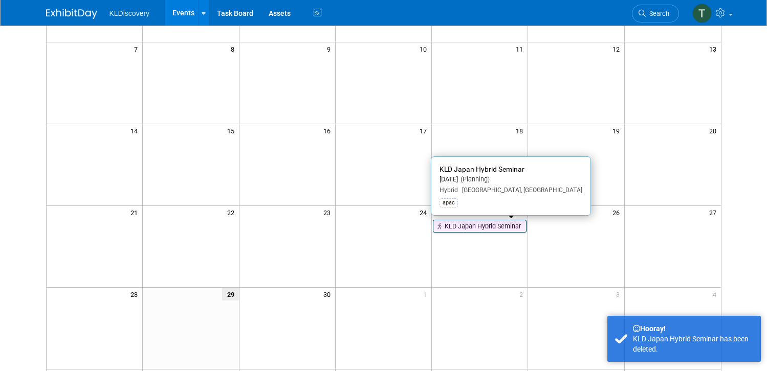
click at [490, 229] on link "KLD Japan Hybrid Seminar" at bounding box center [480, 226] width 94 height 13
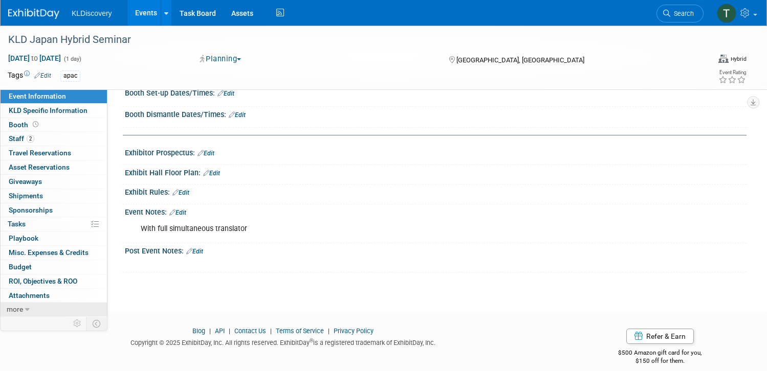
scroll to position [185, 0]
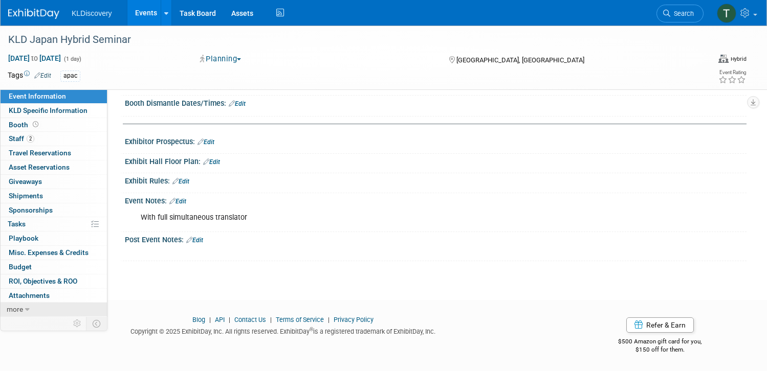
click at [23, 308] on span "more" at bounding box center [15, 309] width 16 height 8
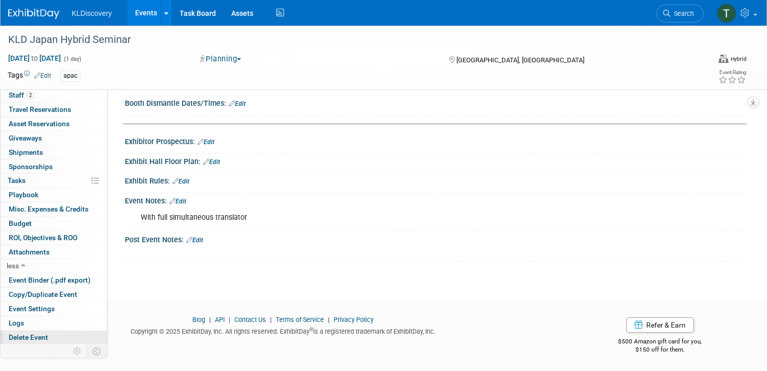
click at [48, 338] on span "Delete Event" at bounding box center [28, 338] width 39 height 8
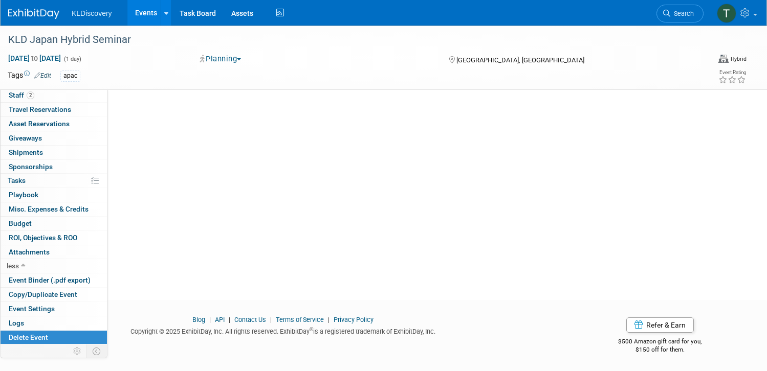
scroll to position [0, 0]
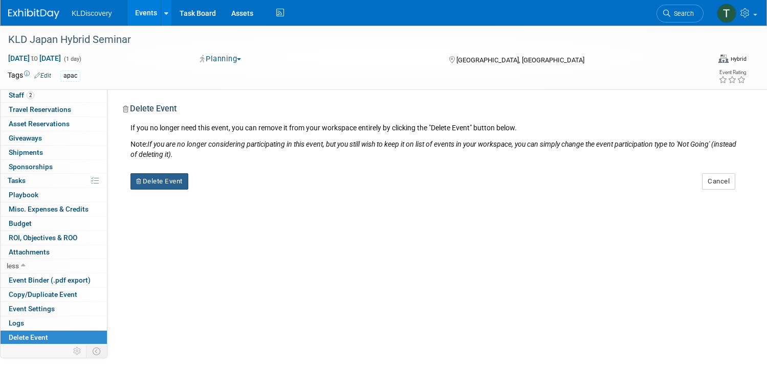
click at [188, 177] on button "Delete Event" at bounding box center [159, 181] width 58 height 16
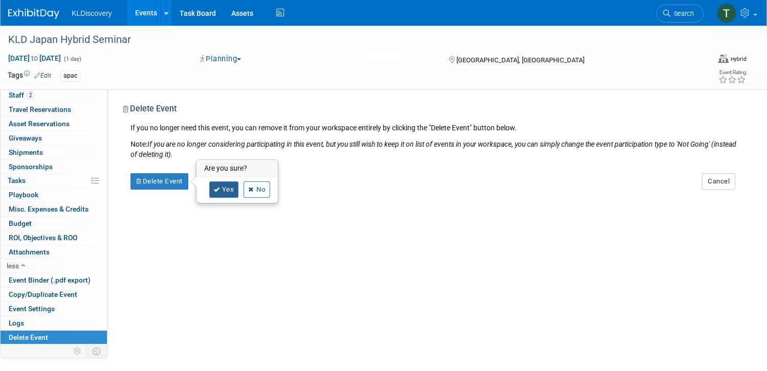
drag, startPoint x: 263, startPoint y: 189, endPoint x: 277, endPoint y: 190, distance: 14.4
click at [239, 189] on link "Yes" at bounding box center [224, 190] width 30 height 16
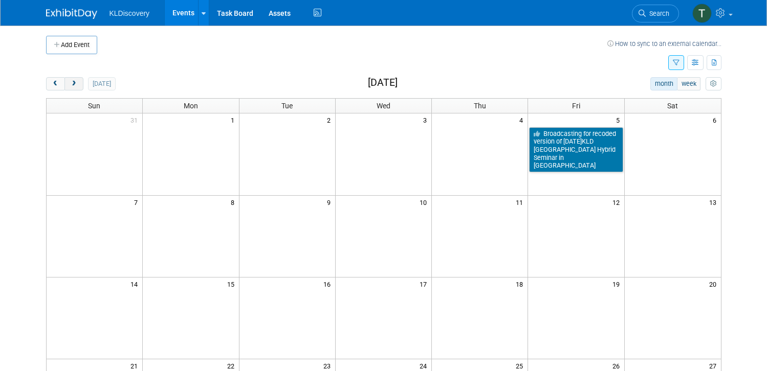
click at [68, 88] on button "next" at bounding box center [73, 83] width 19 height 13
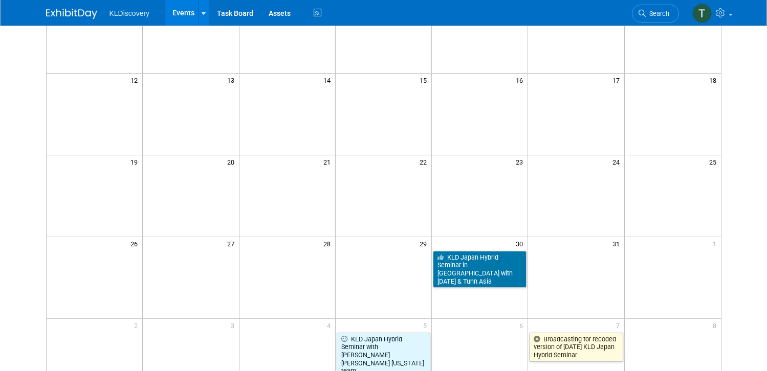
scroll to position [256, 0]
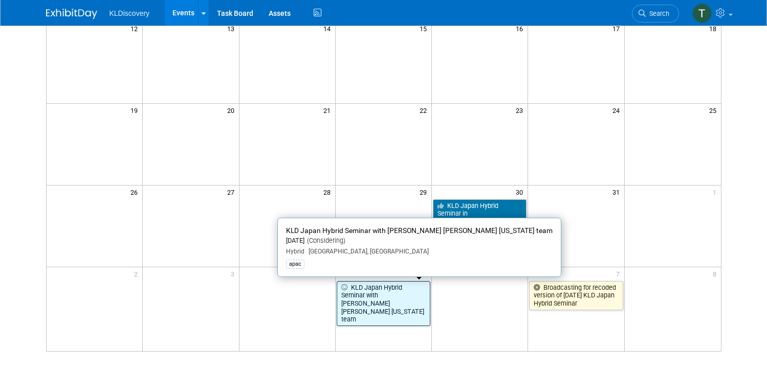
click at [370, 301] on link "KLD Japan Hybrid Seminar with [PERSON_NAME] [PERSON_NAME] [US_STATE] team" at bounding box center [384, 304] width 94 height 46
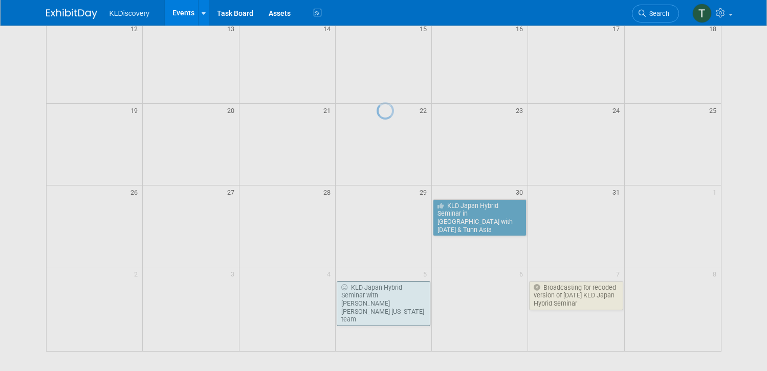
click at [377, 301] on div at bounding box center [384, 185] width 14 height 371
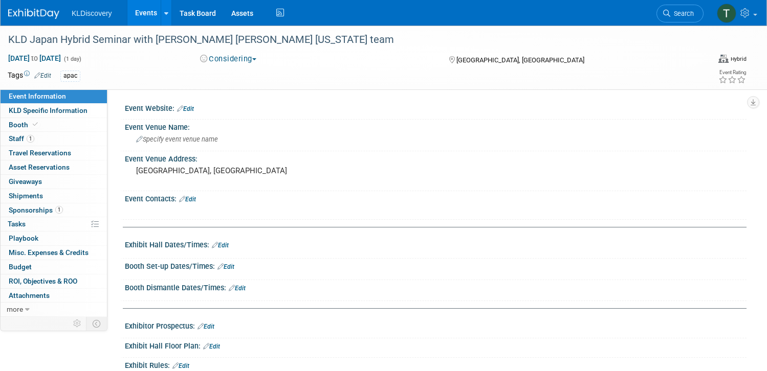
click at [250, 60] on button "Considering" at bounding box center [228, 59] width 64 height 11
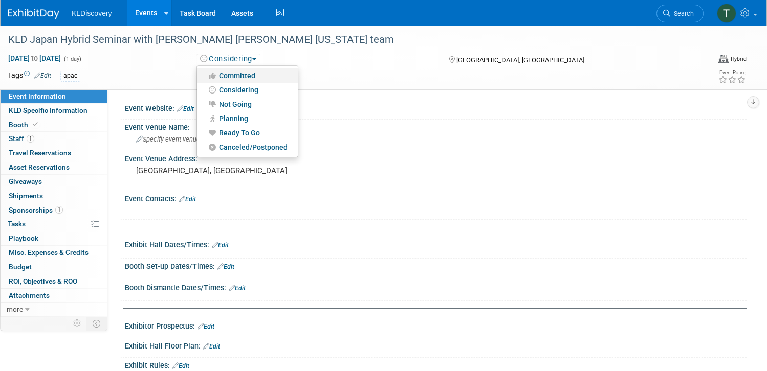
click at [258, 74] on link "Committed" at bounding box center [247, 76] width 101 height 14
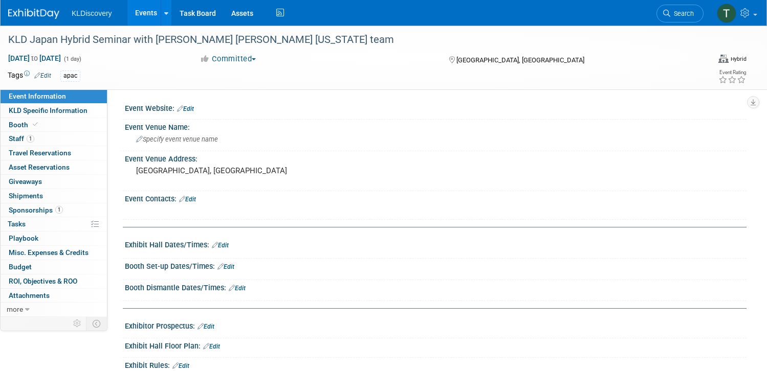
click at [165, 14] on link "Events" at bounding box center [145, 13] width 37 height 26
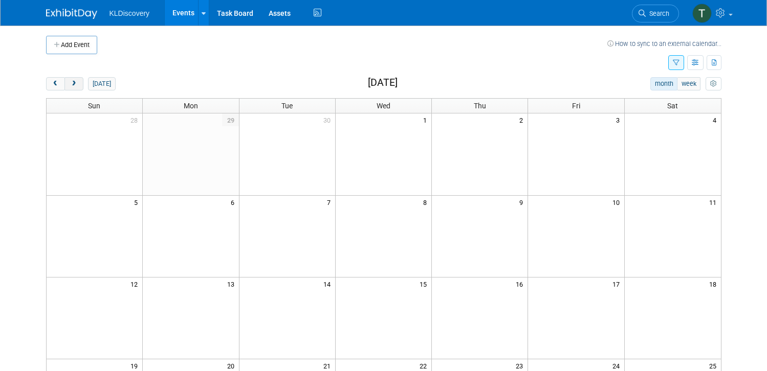
click at [70, 84] on span "next" at bounding box center [74, 84] width 8 height 7
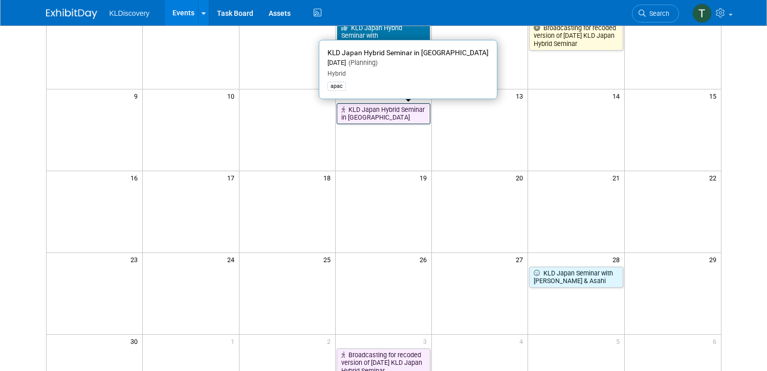
scroll to position [205, 0]
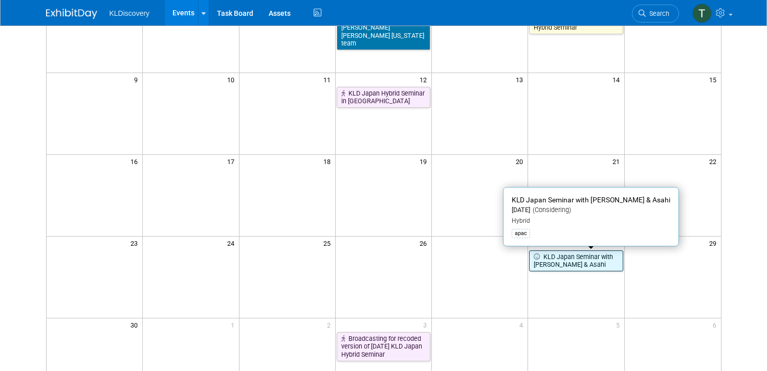
click at [568, 261] on link "KLD Japan Seminar with [PERSON_NAME] & Asahi" at bounding box center [576, 261] width 94 height 21
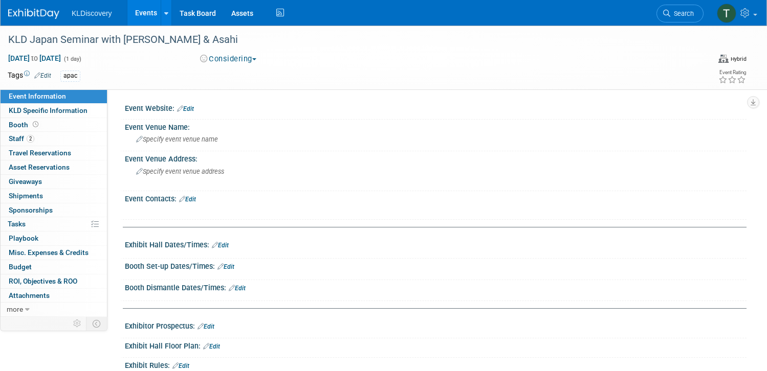
click at [249, 58] on button "Considering" at bounding box center [228, 59] width 64 height 11
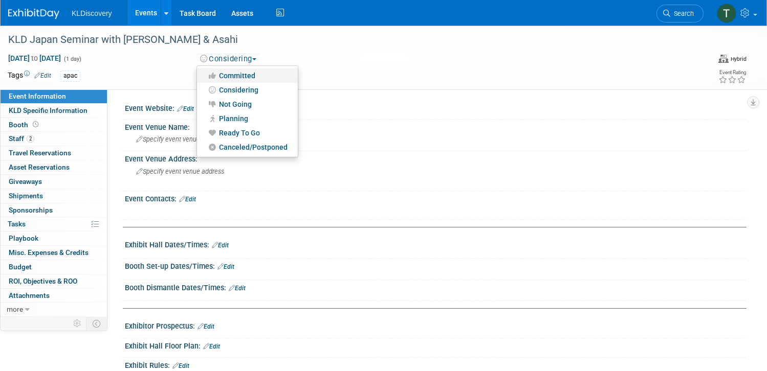
click at [253, 73] on link "Committed" at bounding box center [247, 76] width 101 height 14
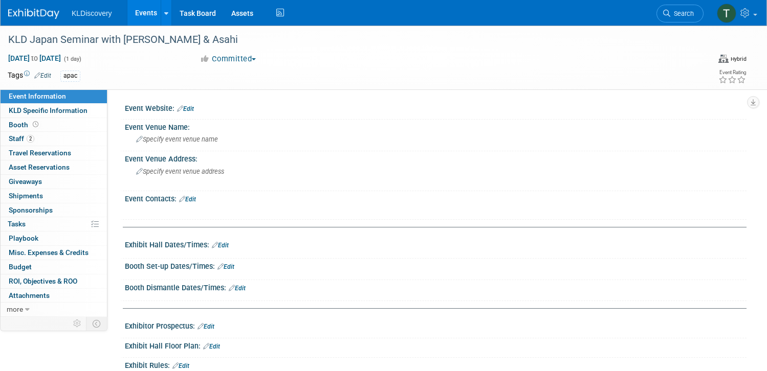
click at [165, 12] on link "Events" at bounding box center [145, 13] width 37 height 26
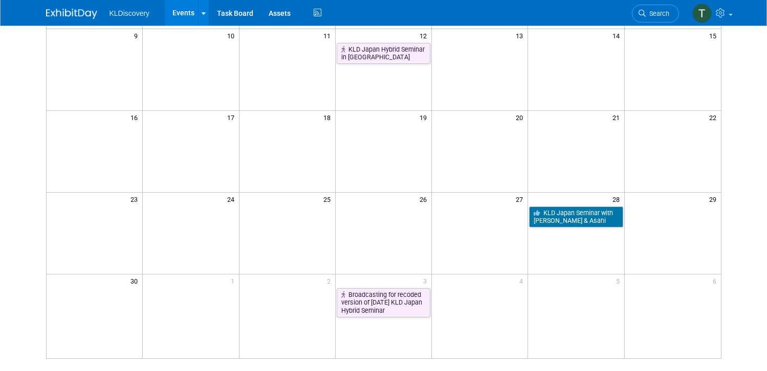
scroll to position [256, 0]
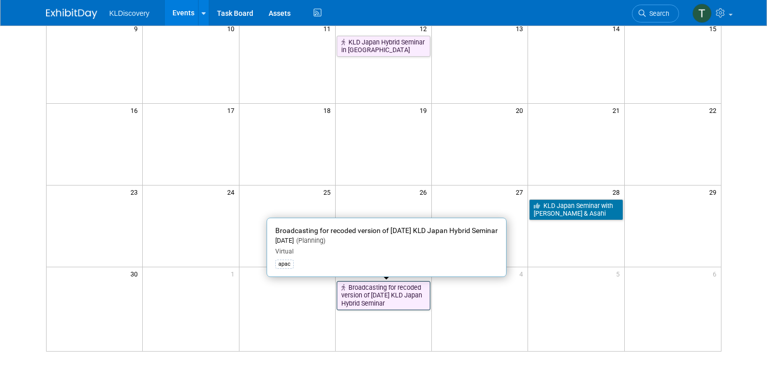
click at [376, 294] on link "Broadcasting for recoded version of [DATE] KLD Japan Hybrid Seminar" at bounding box center [384, 295] width 94 height 29
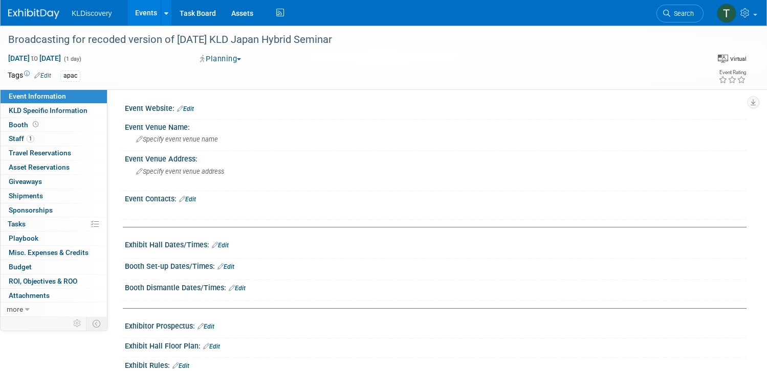
click at [245, 58] on button "Planning" at bounding box center [220, 59] width 49 height 11
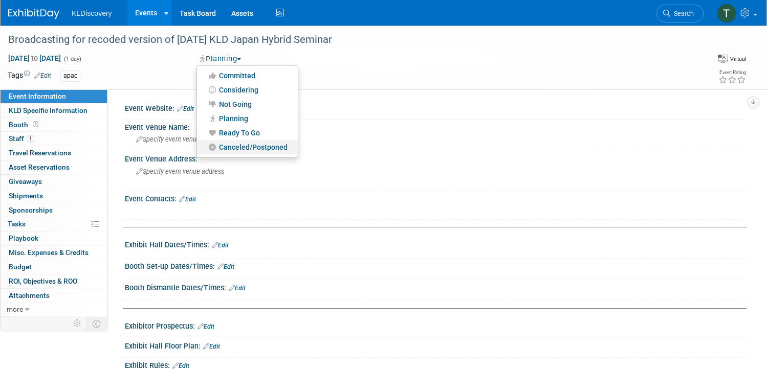
click at [266, 150] on link "Canceled/Postponed" at bounding box center [247, 147] width 101 height 14
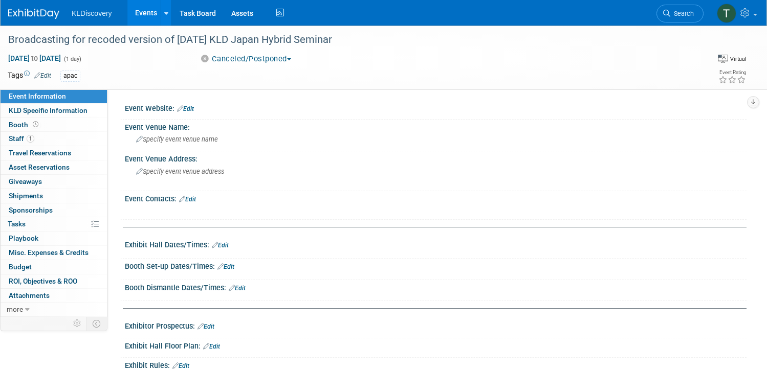
click at [165, 10] on link "Events" at bounding box center [145, 13] width 37 height 26
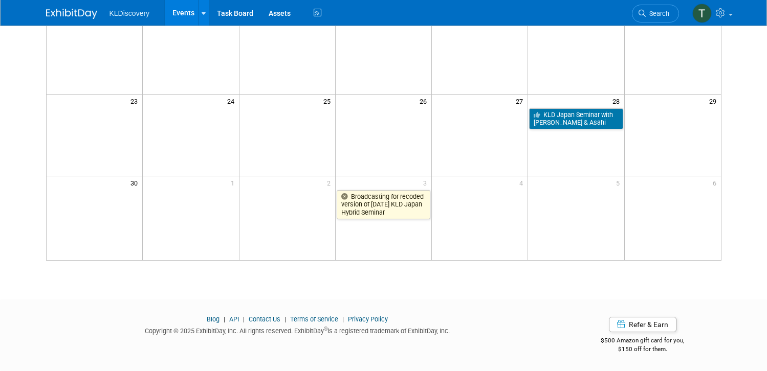
scroll to position [92, 0]
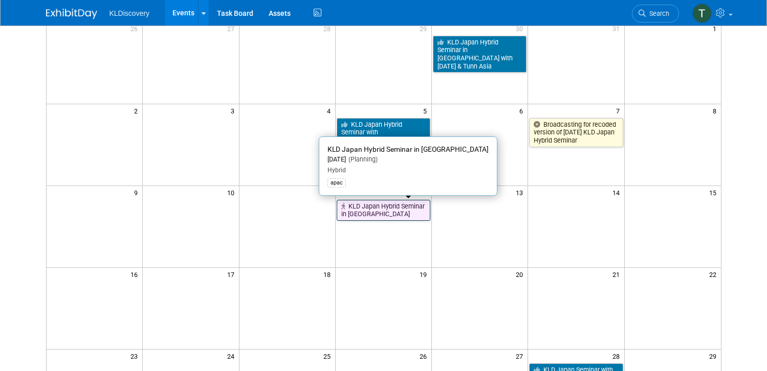
click at [383, 210] on link "KLD Japan Hybrid Seminar in [GEOGRAPHIC_DATA]" at bounding box center [384, 210] width 94 height 21
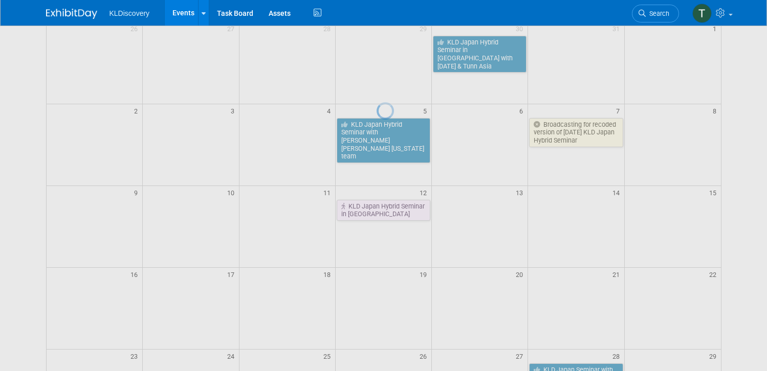
click at [383, 210] on div at bounding box center [384, 185] width 14 height 371
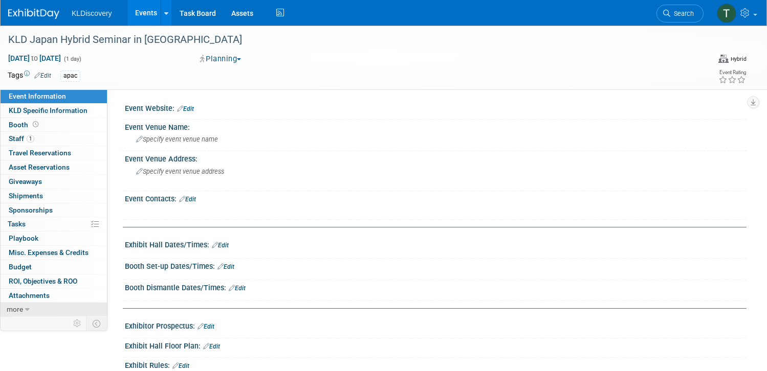
click at [71, 307] on link "more" at bounding box center [54, 310] width 106 height 14
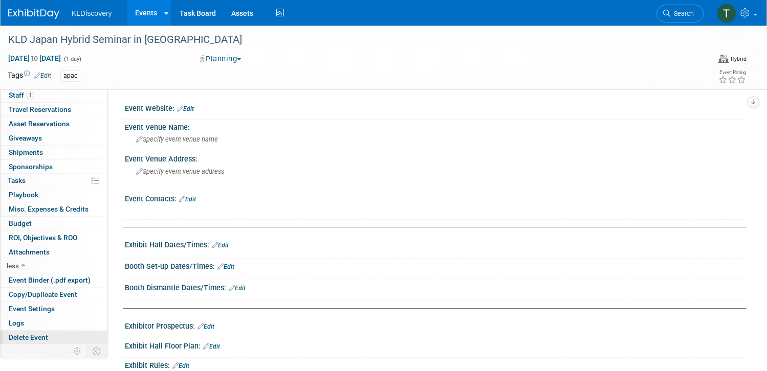
click at [48, 338] on span "Delete Event" at bounding box center [28, 338] width 39 height 8
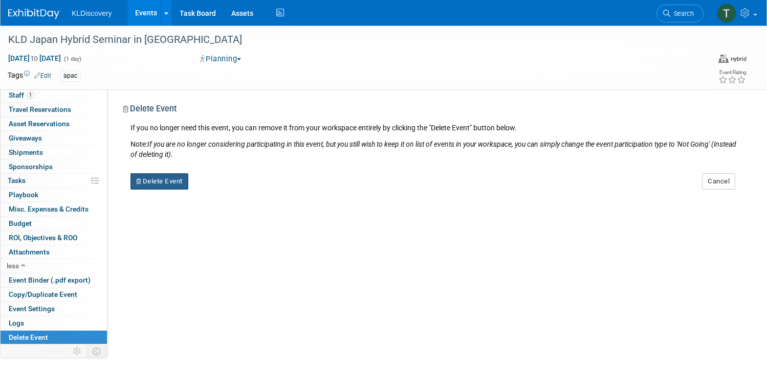
click at [188, 184] on button "Delete Event" at bounding box center [159, 181] width 58 height 16
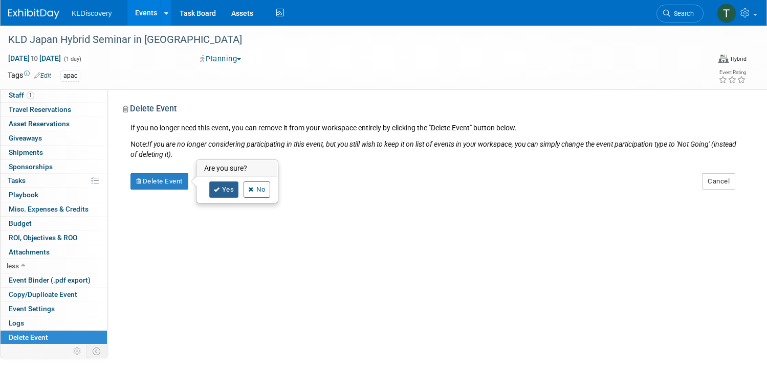
click at [239, 192] on link "Yes" at bounding box center [224, 190] width 30 height 16
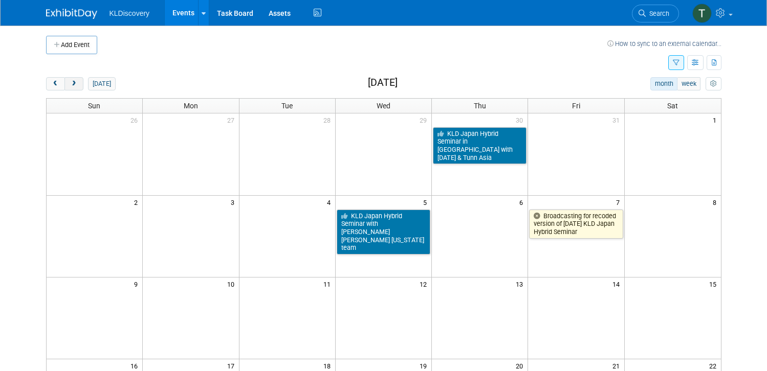
click at [70, 84] on span "next" at bounding box center [74, 84] width 8 height 7
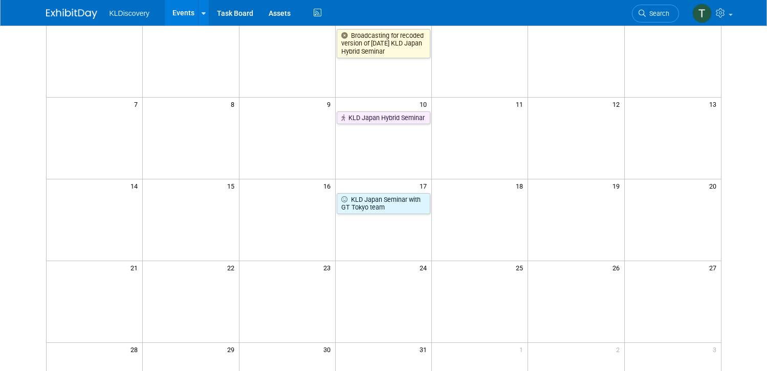
scroll to position [102, 0]
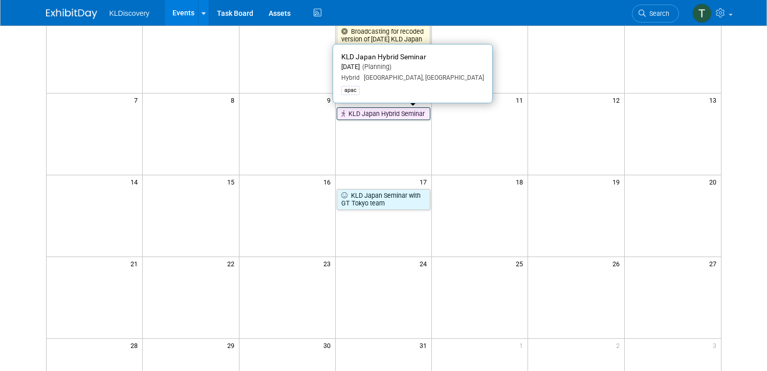
drag, startPoint x: 381, startPoint y: 116, endPoint x: 370, endPoint y: 112, distance: 10.8
click at [370, 112] on link "KLD Japan Hybrid Seminar" at bounding box center [384, 113] width 94 height 13
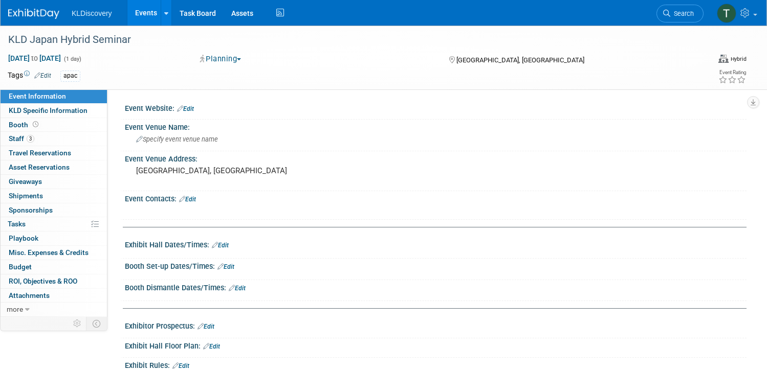
click at [231, 62] on button "Planning" at bounding box center [220, 59] width 49 height 11
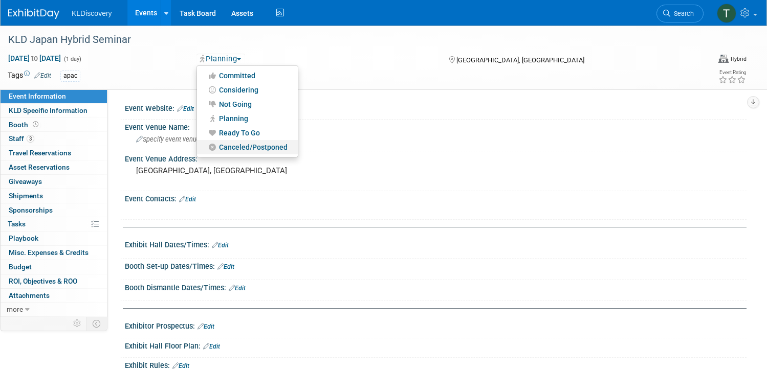
click at [257, 147] on link "Canceled/Postponed" at bounding box center [247, 147] width 101 height 14
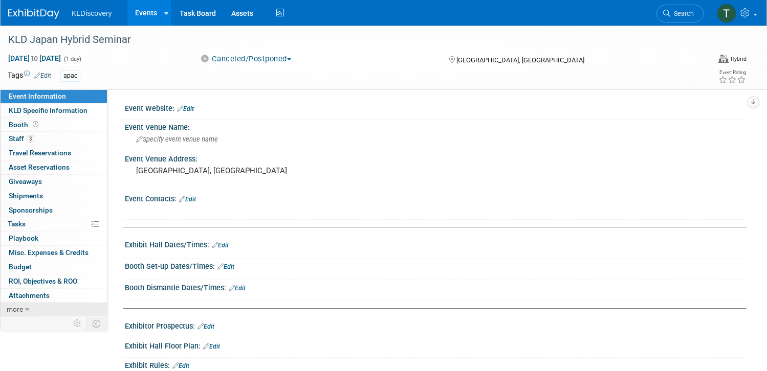
click at [62, 310] on link "more" at bounding box center [54, 310] width 106 height 14
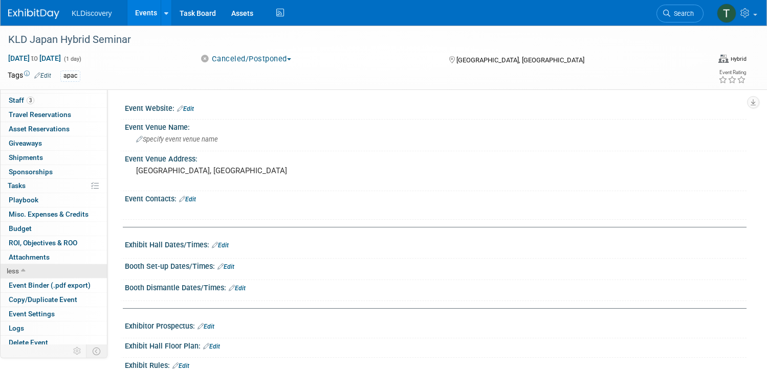
scroll to position [43, 0]
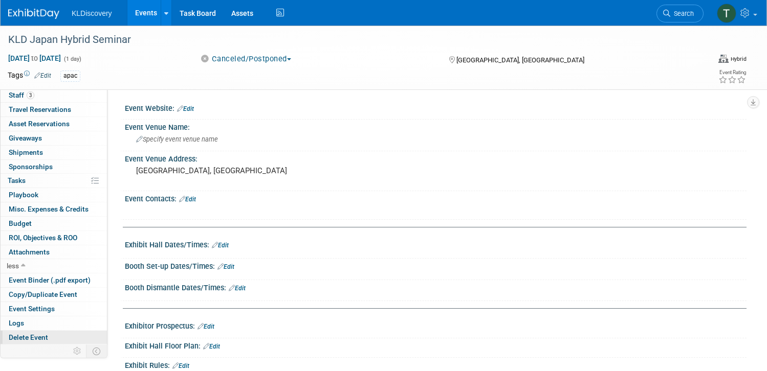
click at [73, 342] on link "Delete Event" at bounding box center [54, 338] width 106 height 14
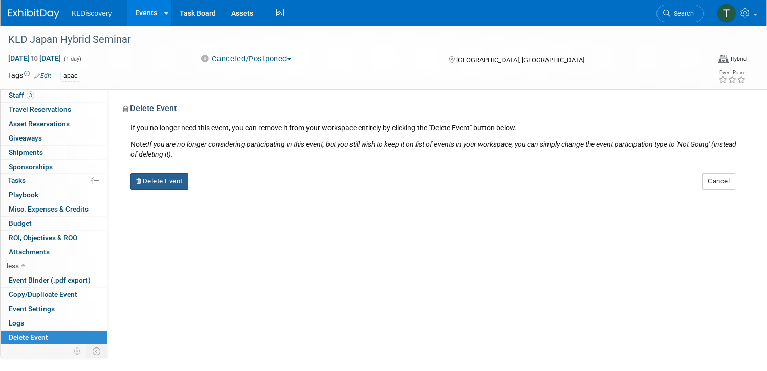
click at [188, 185] on button "Delete Event" at bounding box center [159, 181] width 58 height 16
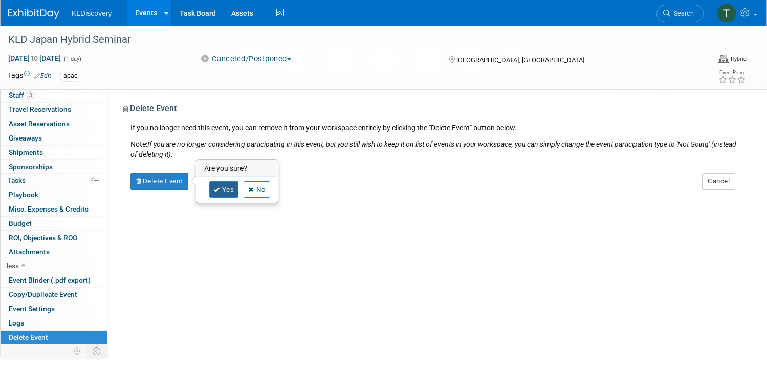
click at [220, 192] on icon at bounding box center [217, 190] width 6 height 6
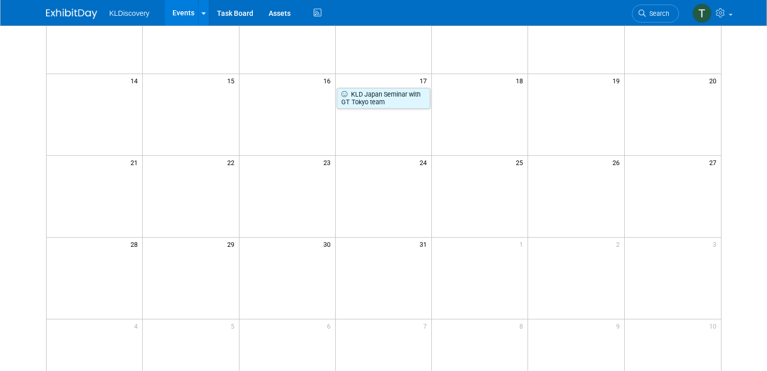
scroll to position [205, 0]
